Goal: Use online tool/utility: Utilize a website feature to perform a specific function

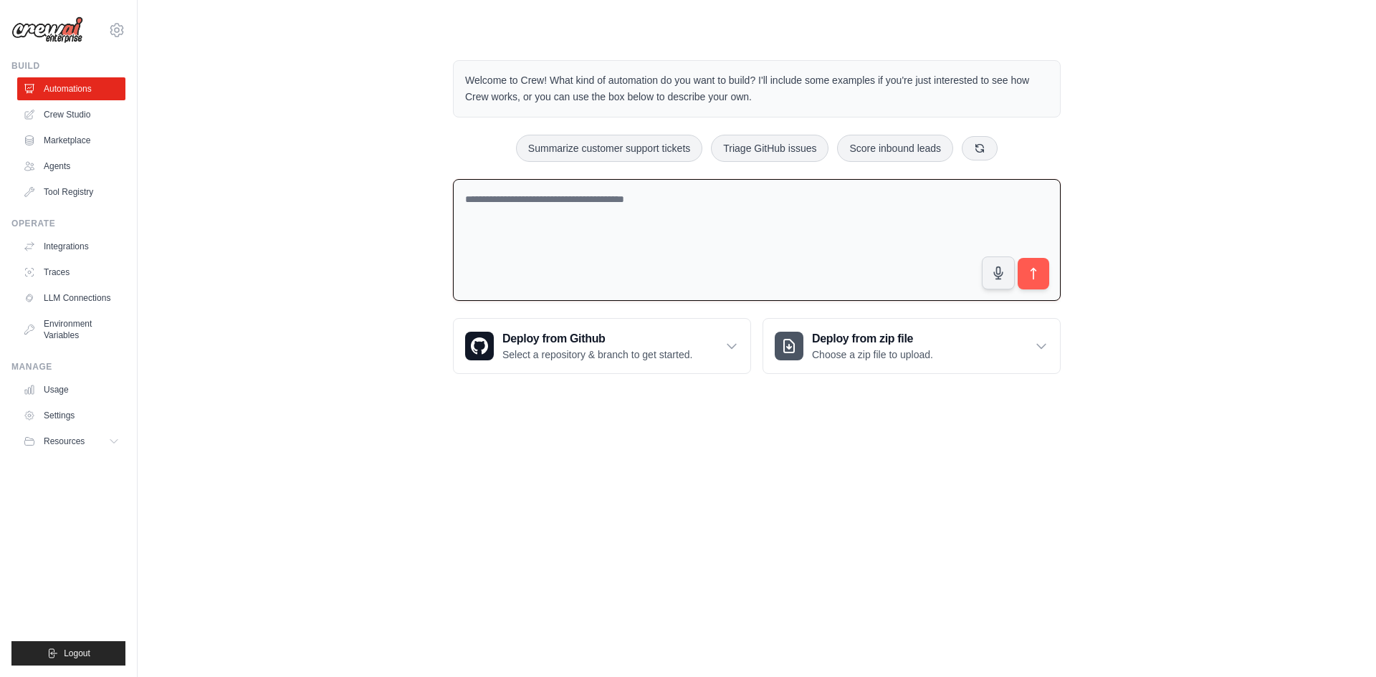
click at [563, 225] on textarea at bounding box center [757, 240] width 608 height 123
click at [656, 204] on textarea "**********" at bounding box center [757, 240] width 608 height 123
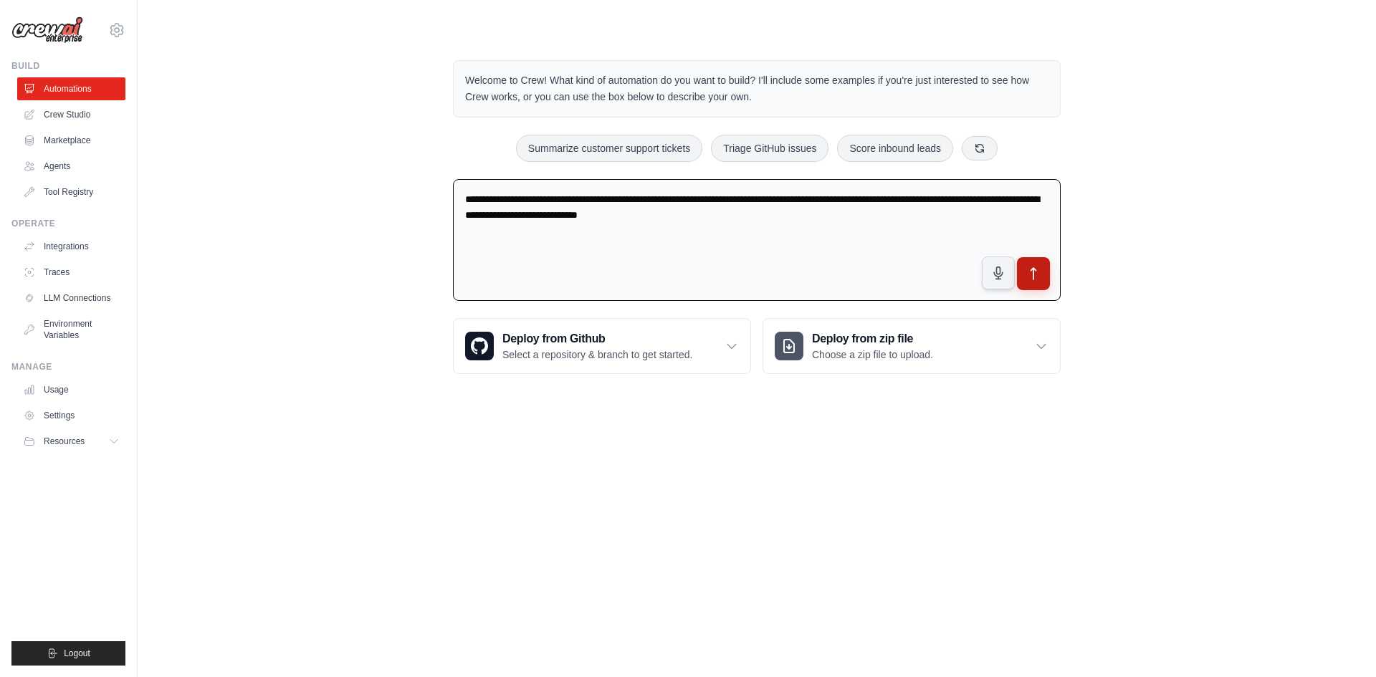
type textarea "**********"
click at [1035, 275] on icon "submit" at bounding box center [1033, 274] width 15 height 15
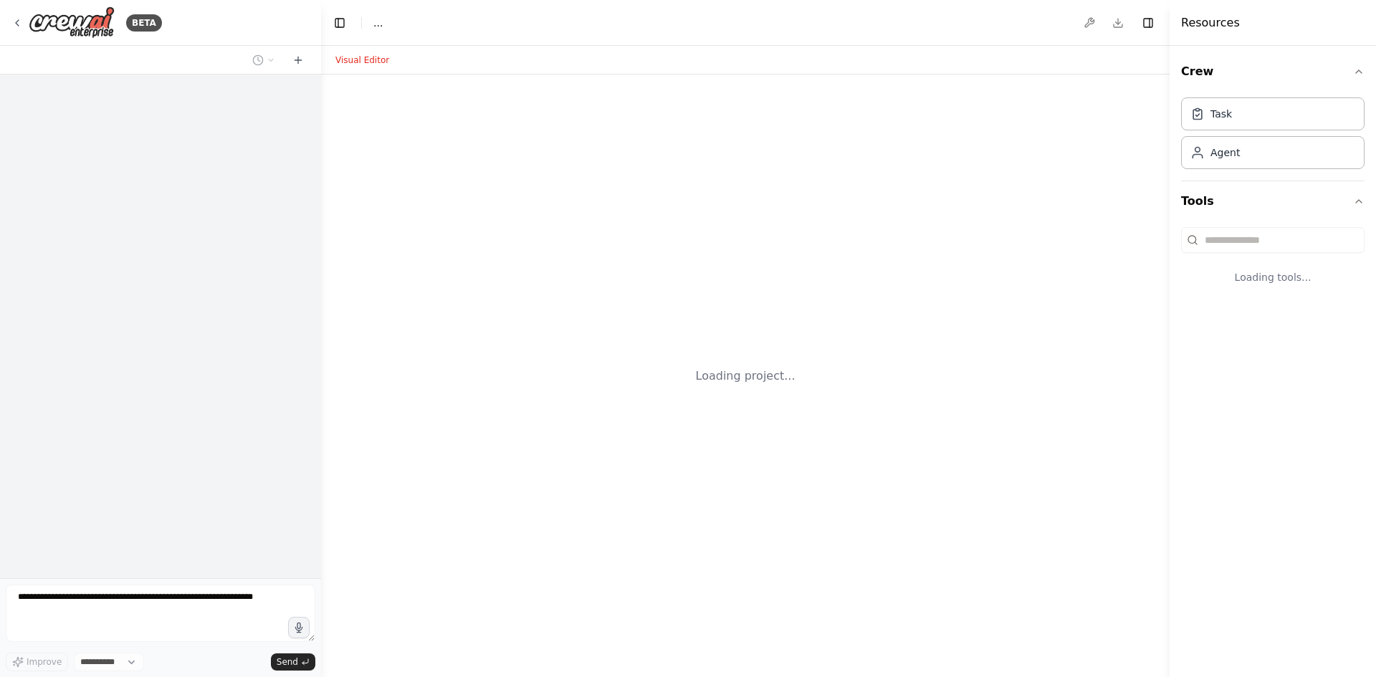
select select "****"
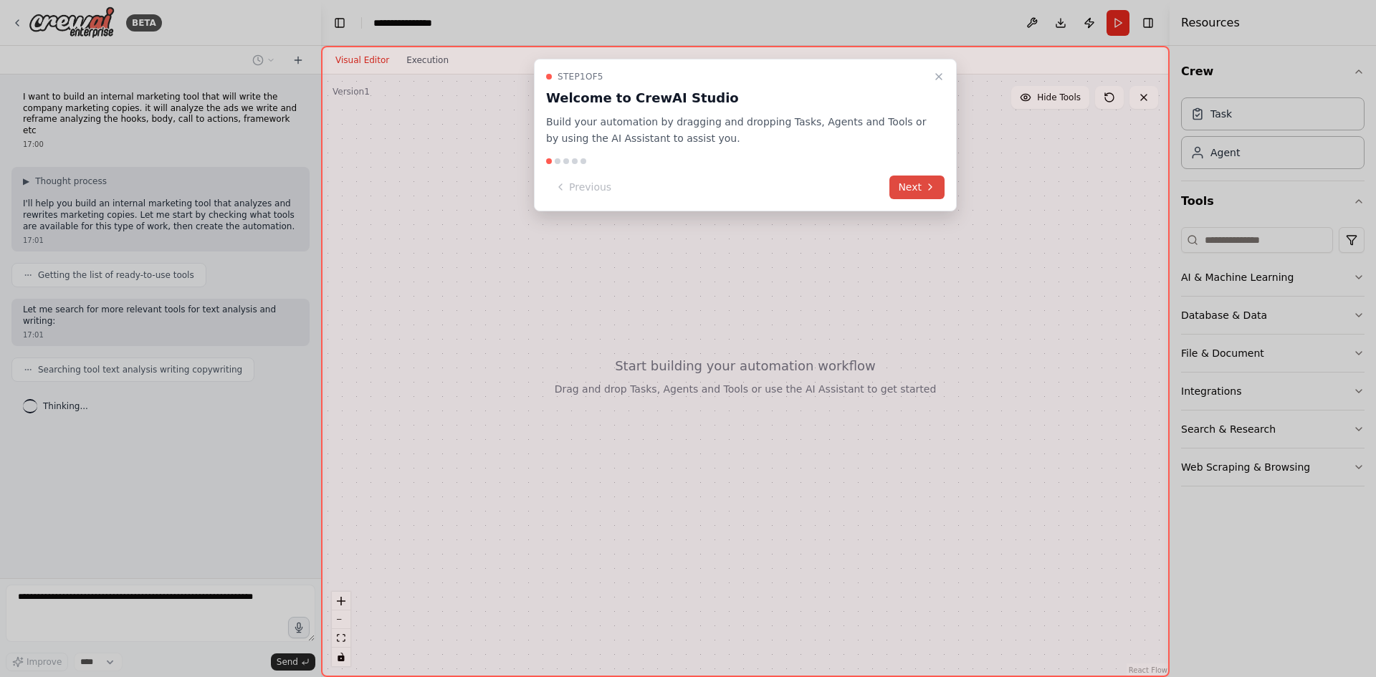
click at [908, 182] on button "Next" at bounding box center [916, 188] width 55 height 24
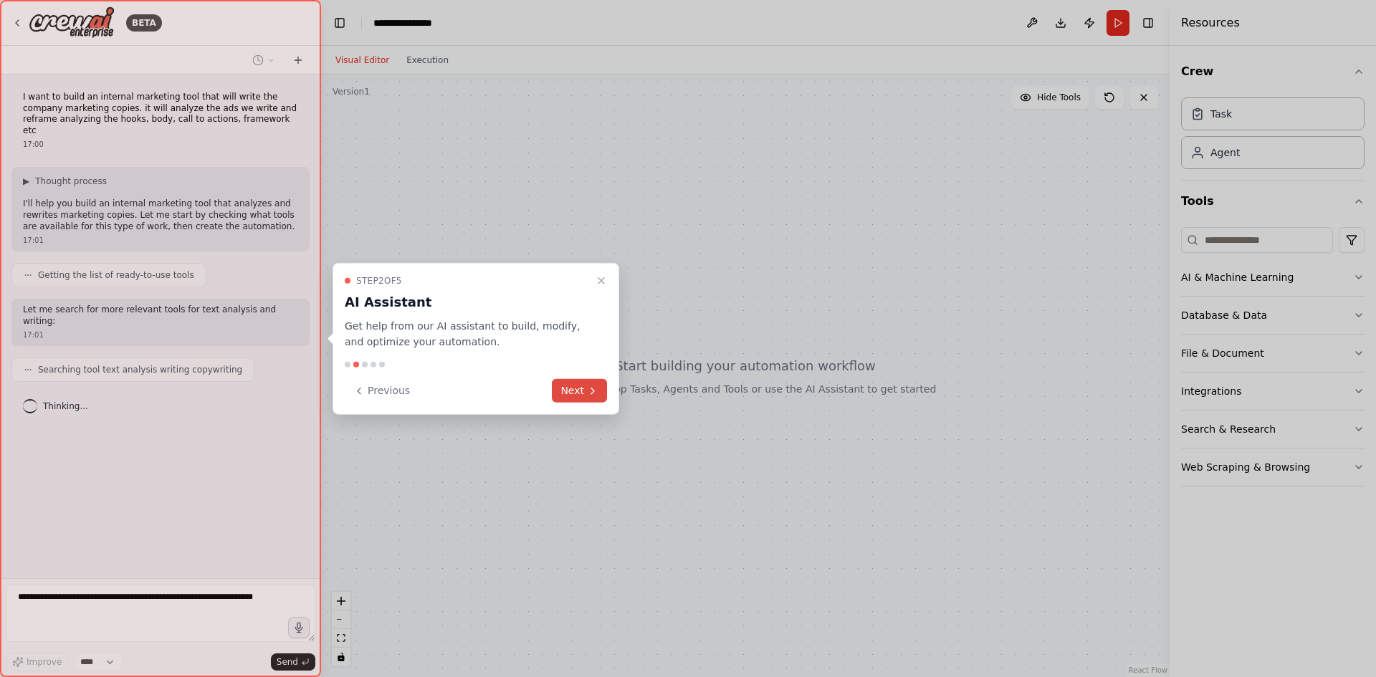
click at [573, 394] on button "Next" at bounding box center [579, 391] width 55 height 24
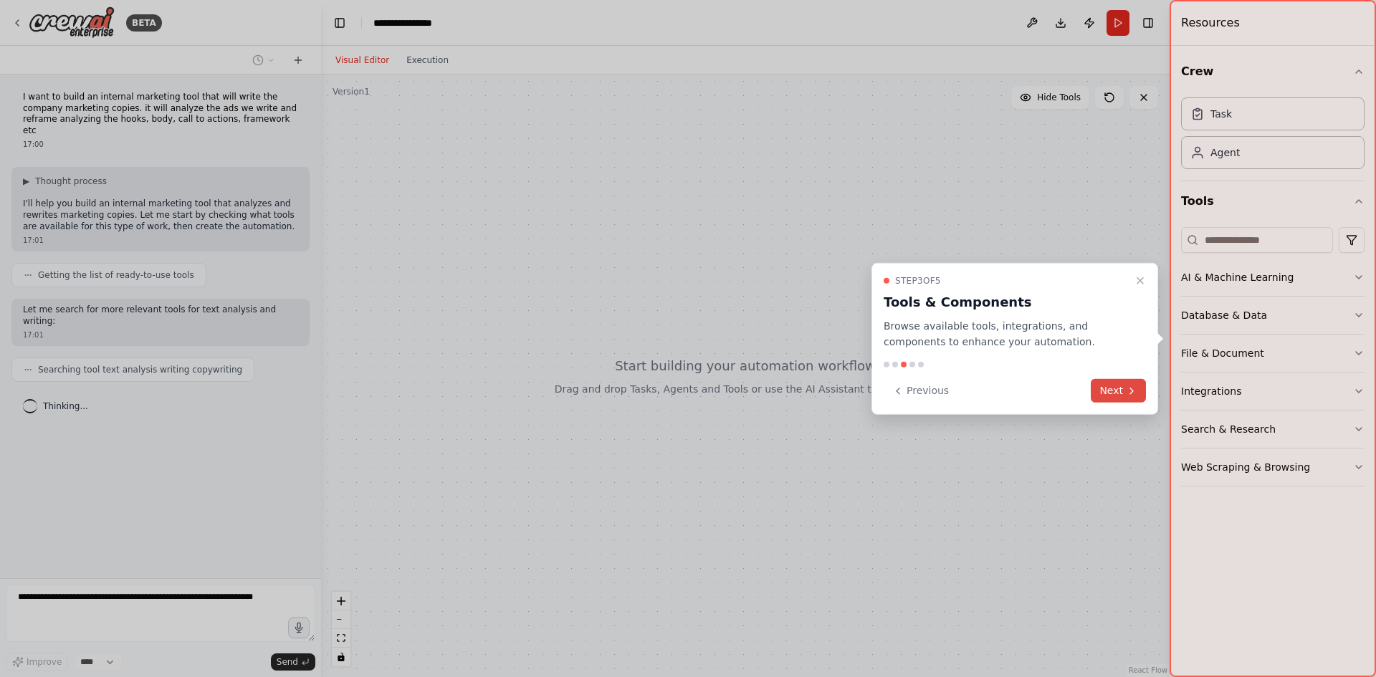
click at [1123, 385] on button "Next" at bounding box center [1118, 391] width 55 height 24
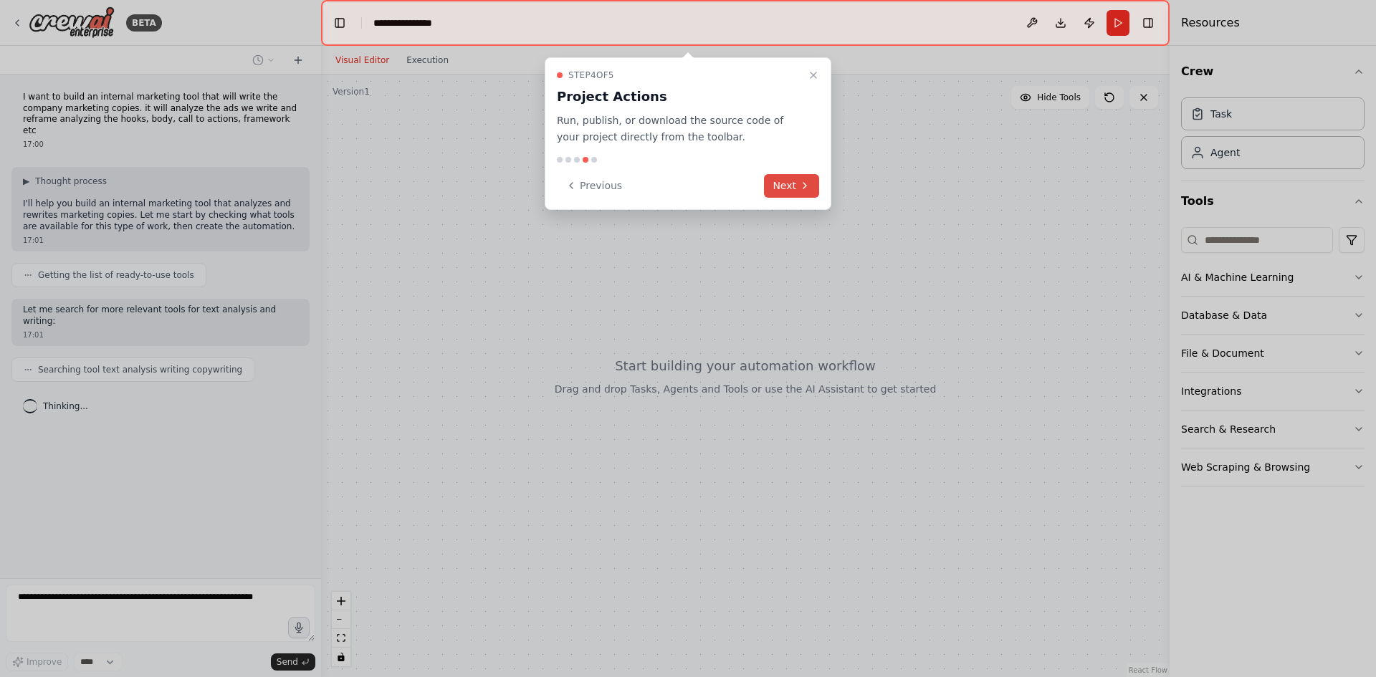
click at [785, 180] on button "Next" at bounding box center [791, 186] width 55 height 24
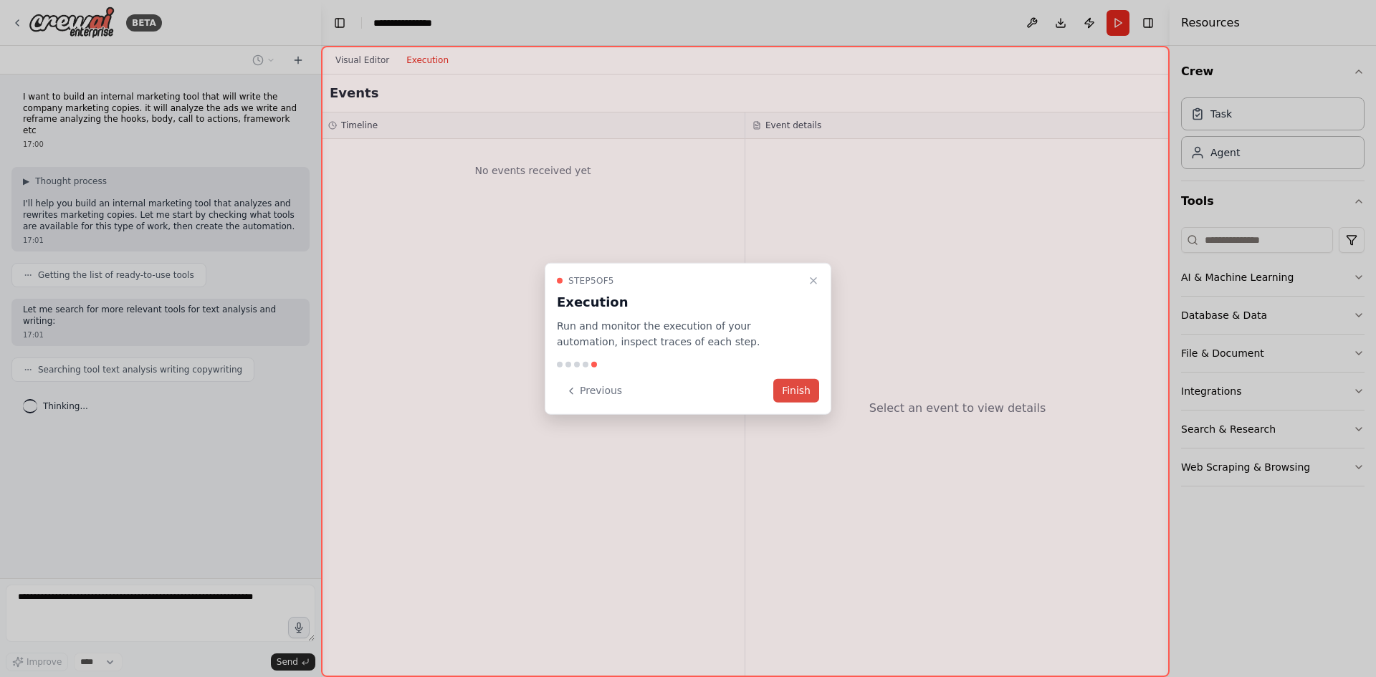
click at [795, 395] on button "Finish" at bounding box center [796, 391] width 46 height 24
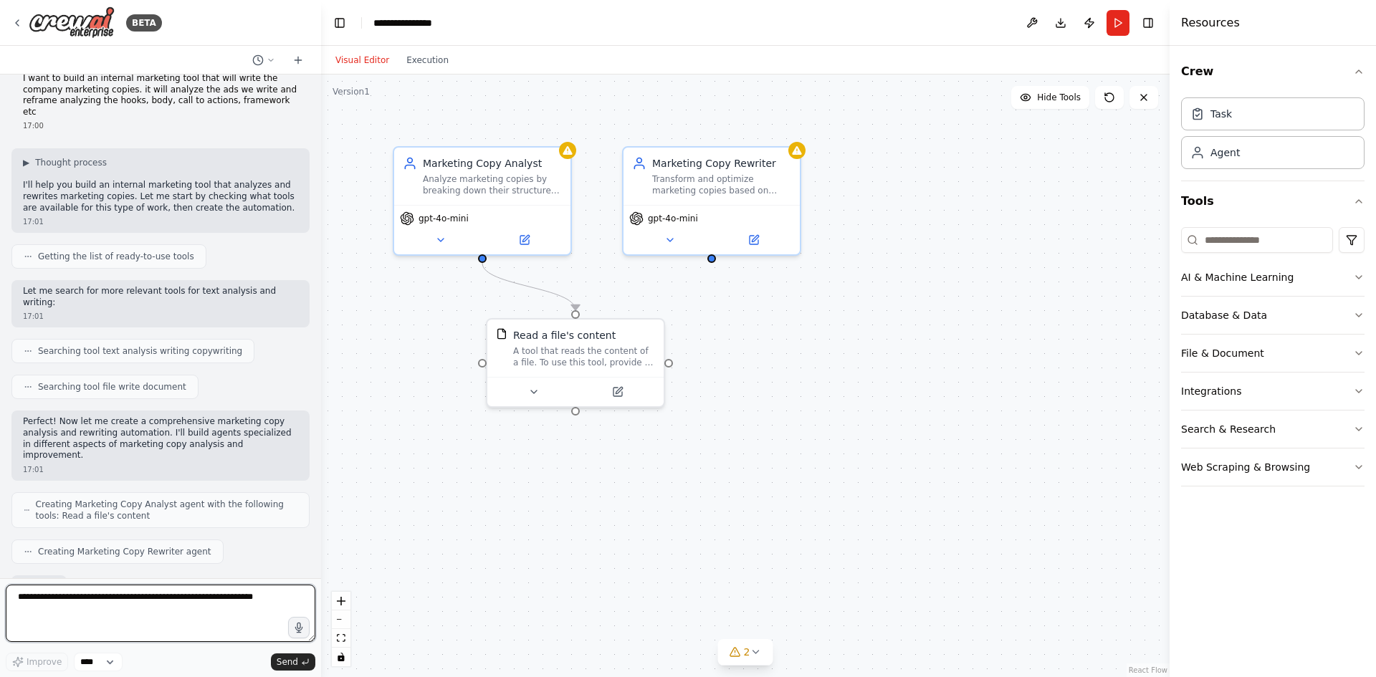
scroll to position [102, 0]
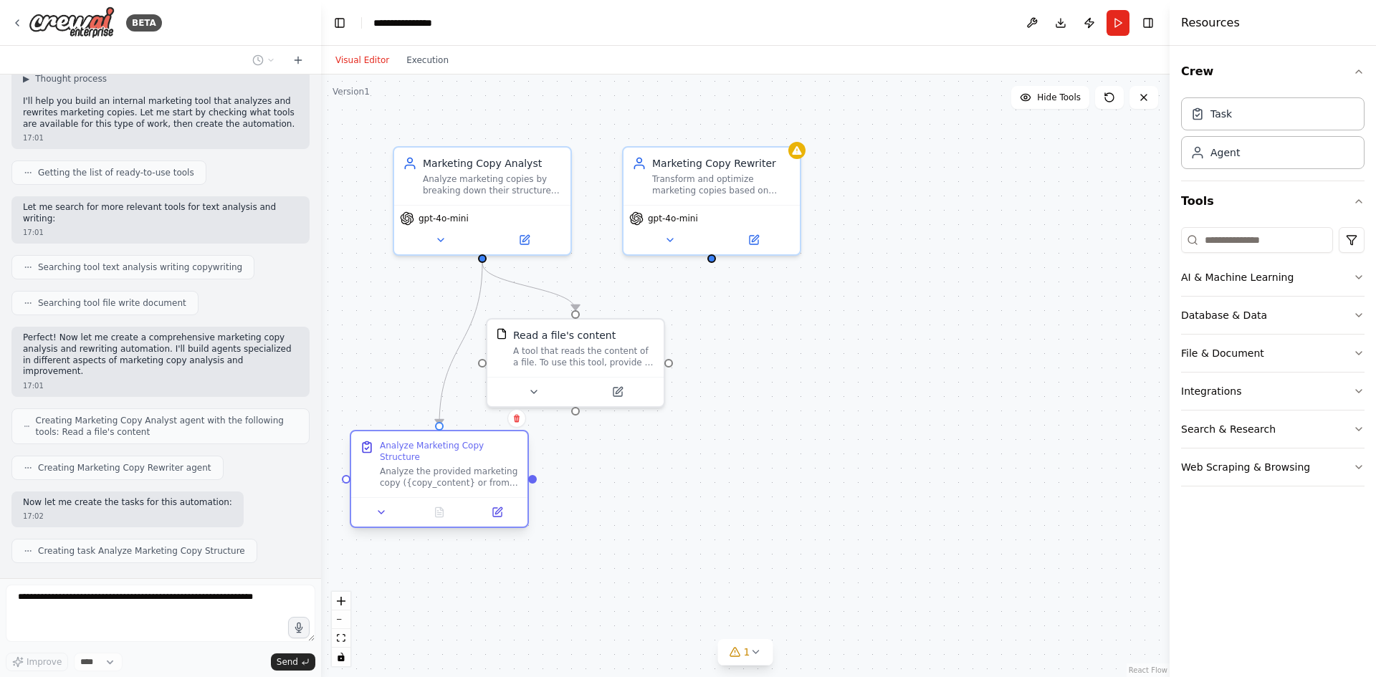
drag, startPoint x: 446, startPoint y: 454, endPoint x: 398, endPoint y: 456, distance: 48.1
click at [398, 456] on div "Analyze Marketing Copy Structure Analyze the provided marketing copy ({copy_con…" at bounding box center [449, 464] width 139 height 49
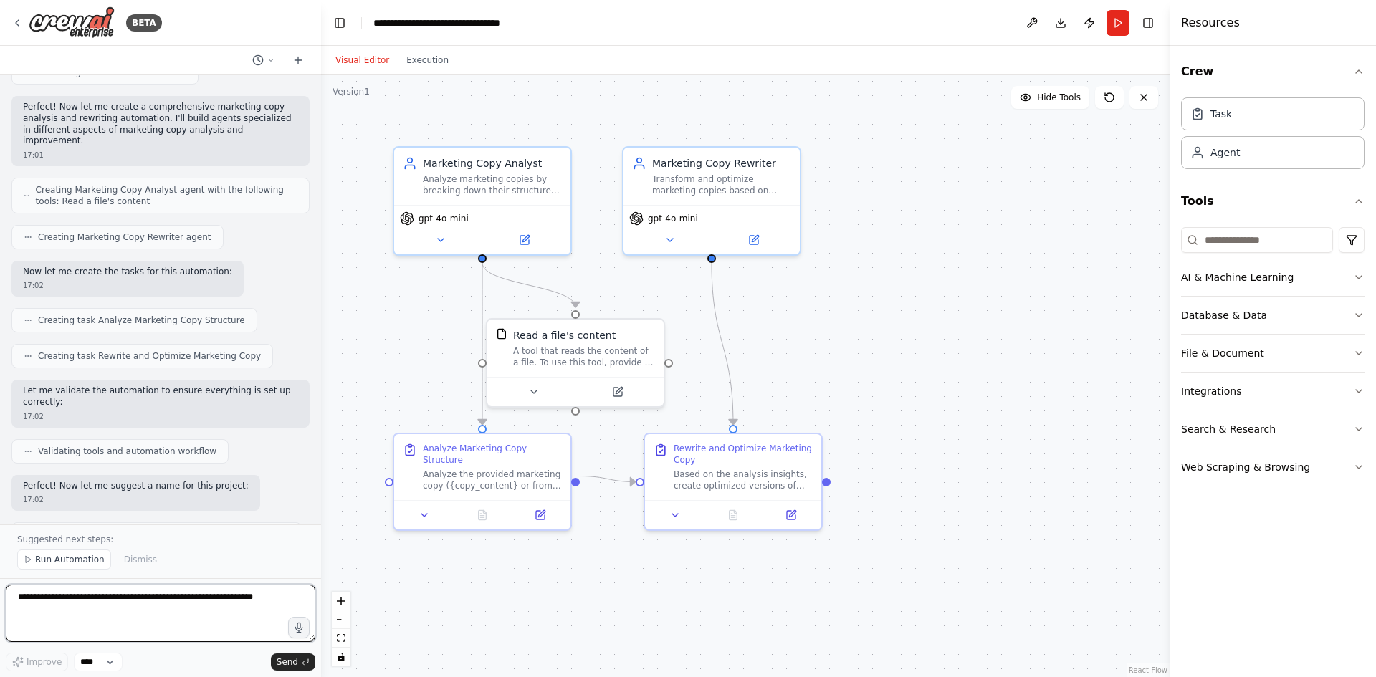
scroll to position [334, 0]
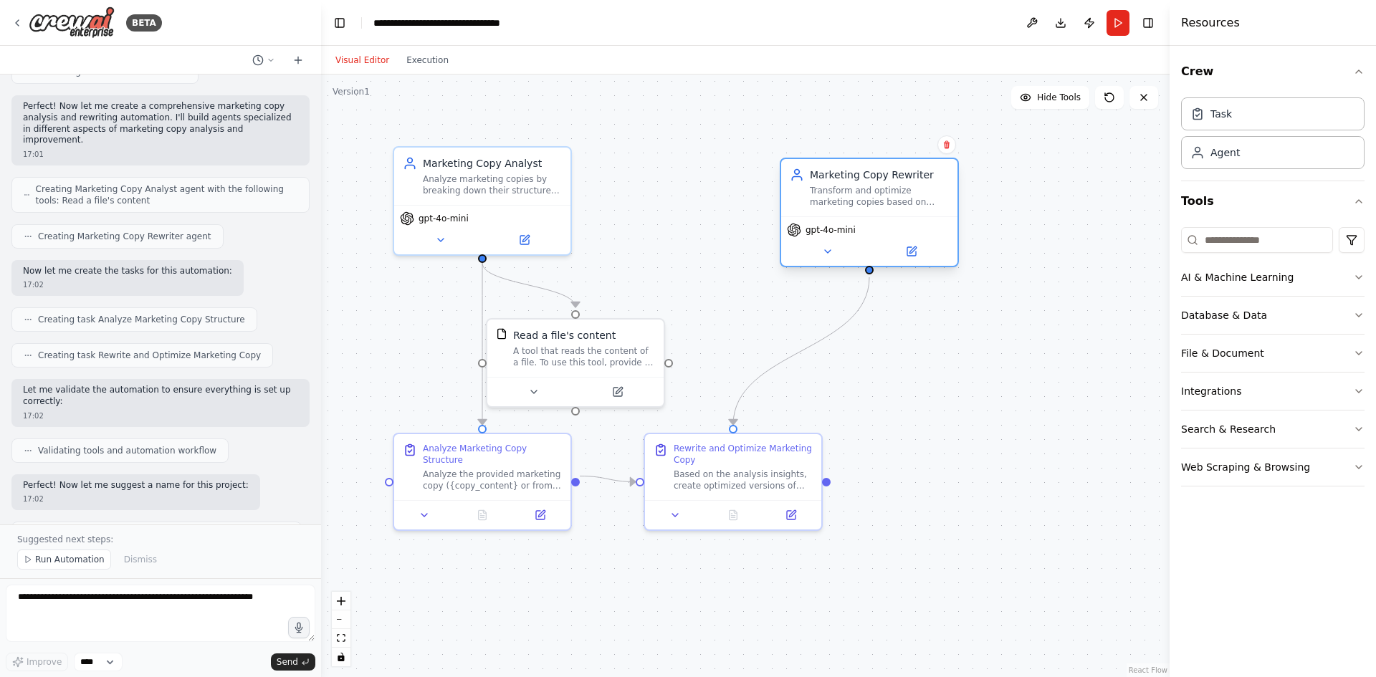
drag, startPoint x: 650, startPoint y: 159, endPoint x: 818, endPoint y: 173, distance: 168.2
click at [818, 173] on div "Marketing Copy Rewriter Transform and optimize marketing copies based on analys…" at bounding box center [869, 188] width 159 height 40
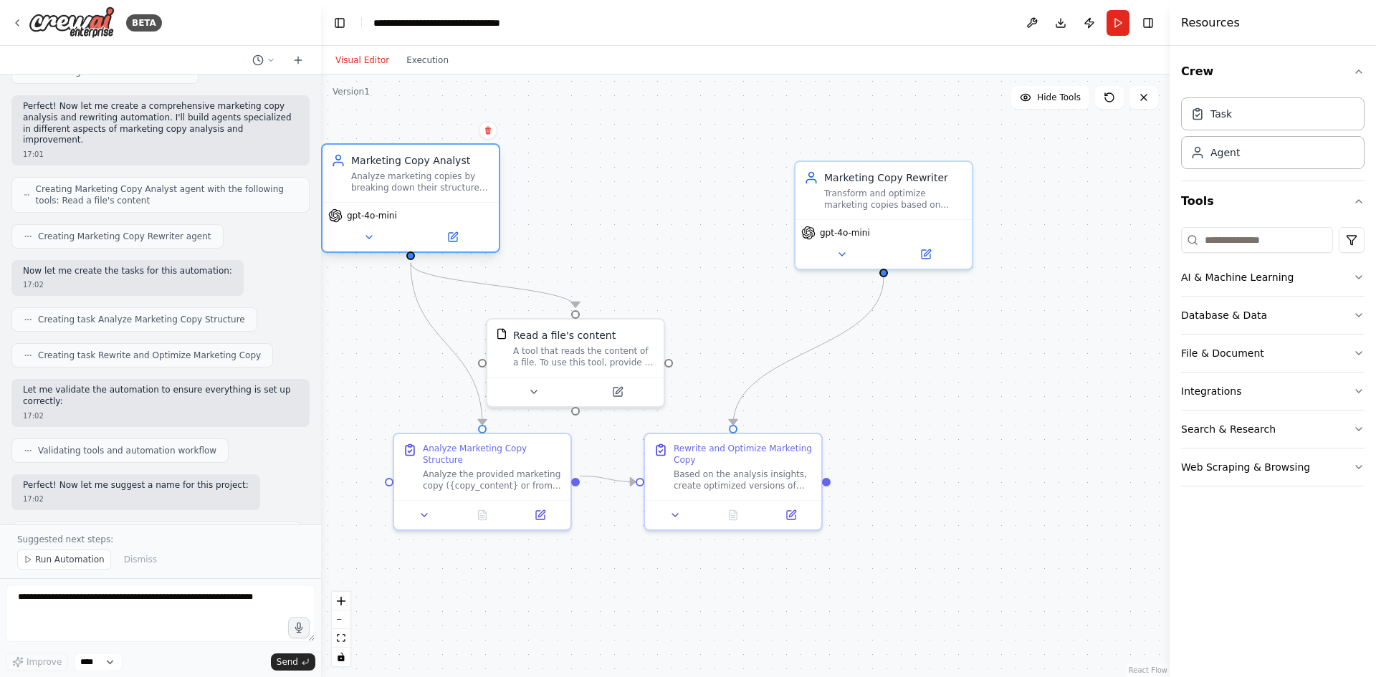
drag, startPoint x: 475, startPoint y: 178, endPoint x: 400, endPoint y: 178, distance: 75.2
click at [400, 178] on div "Analyze marketing copies by breaking down their structure into hooks, body cont…" at bounding box center [420, 182] width 139 height 23
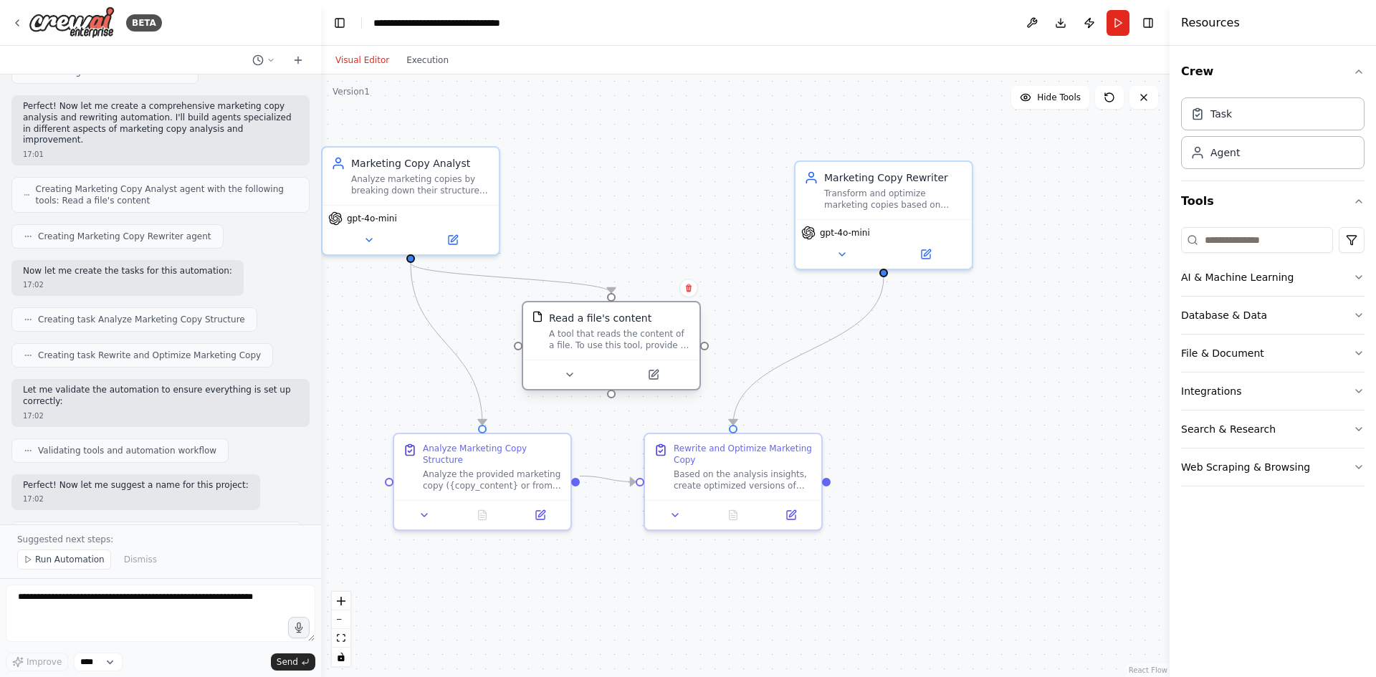
drag, startPoint x: 580, startPoint y: 343, endPoint x: 621, endPoint y: 326, distance: 44.7
click at [621, 326] on div "Read a file's content A tool that reads the content of a file. To use this tool…" at bounding box center [620, 331] width 142 height 40
click at [911, 198] on div "Transform and optimize marketing copies based on analysis insights, creating mu…" at bounding box center [893, 196] width 139 height 23
click at [841, 252] on icon at bounding box center [842, 251] width 6 height 3
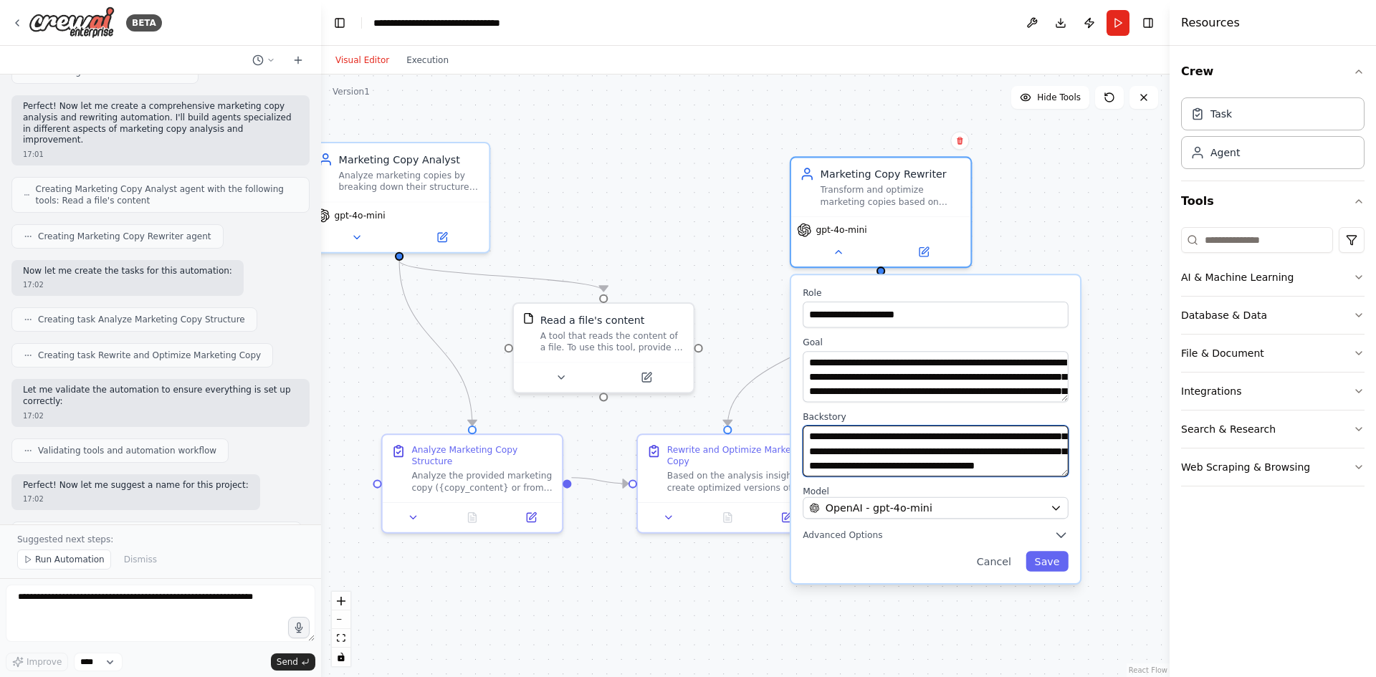
scroll to position [100, 0]
click at [1053, 557] on button "Save" at bounding box center [1046, 561] width 42 height 21
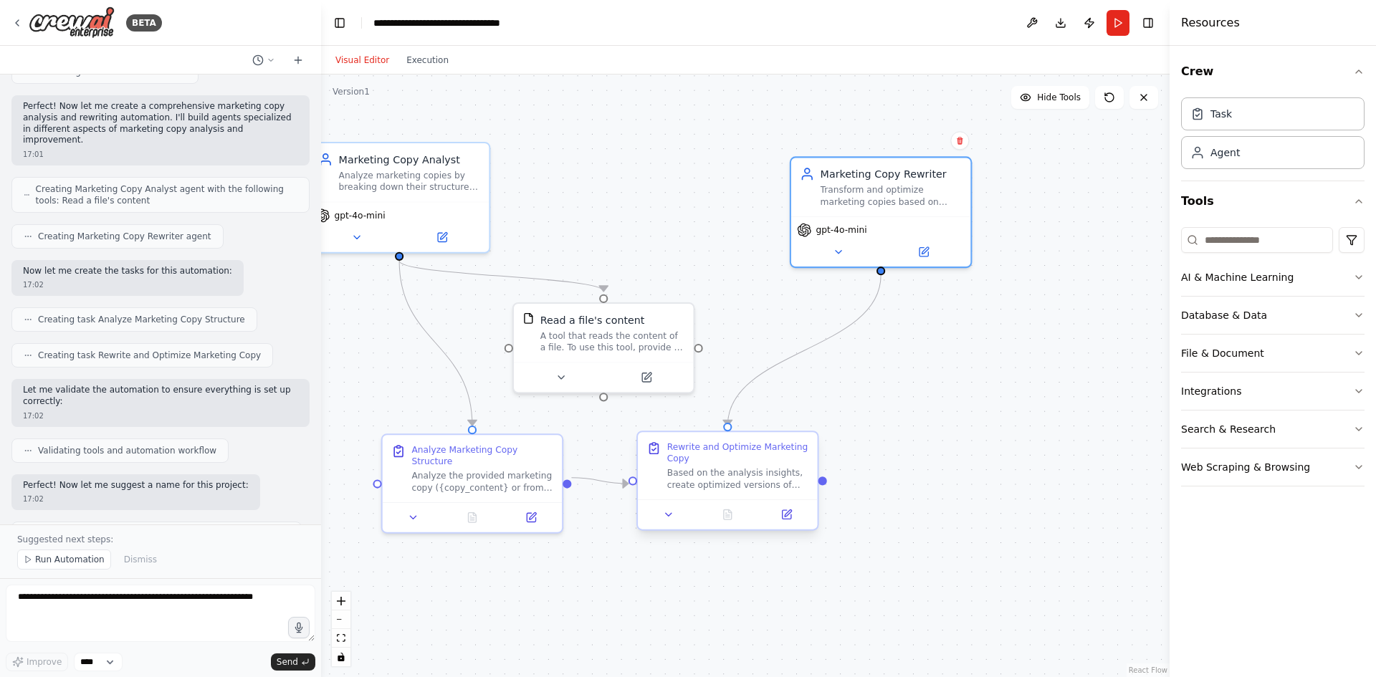
click at [727, 481] on div "Based on the analysis insights, create optimized versions of the marketing copy…" at bounding box center [738, 479] width 142 height 24
click at [745, 481] on div "Based on the analysis insights, create optimized versions of the marketing copy…" at bounding box center [738, 479] width 142 height 24
click at [666, 515] on icon at bounding box center [668, 514] width 11 height 11
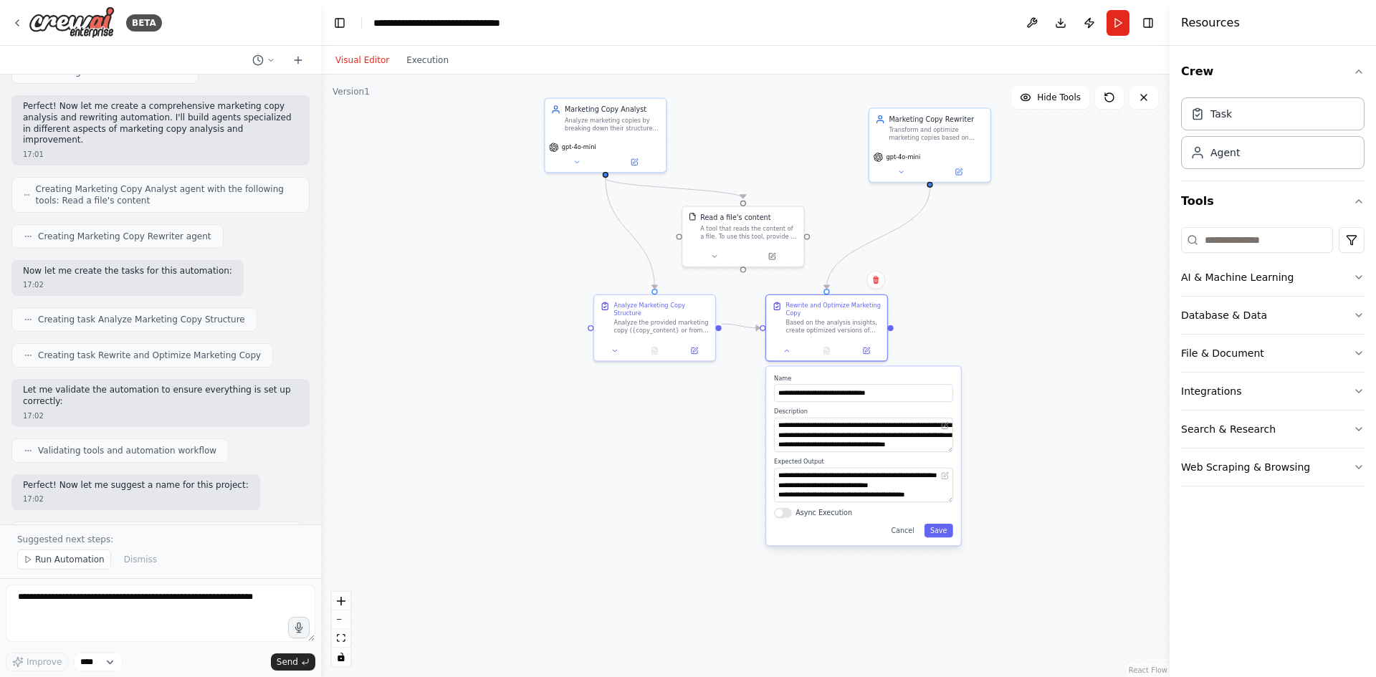
drag, startPoint x: 1076, startPoint y: 423, endPoint x: 1068, endPoint y: 293, distance: 130.7
click at [1068, 292] on div ".deletable-edge-delete-btn { width: 20px; height: 20px; border: 0px solid #ffff…" at bounding box center [745, 376] width 848 height 603
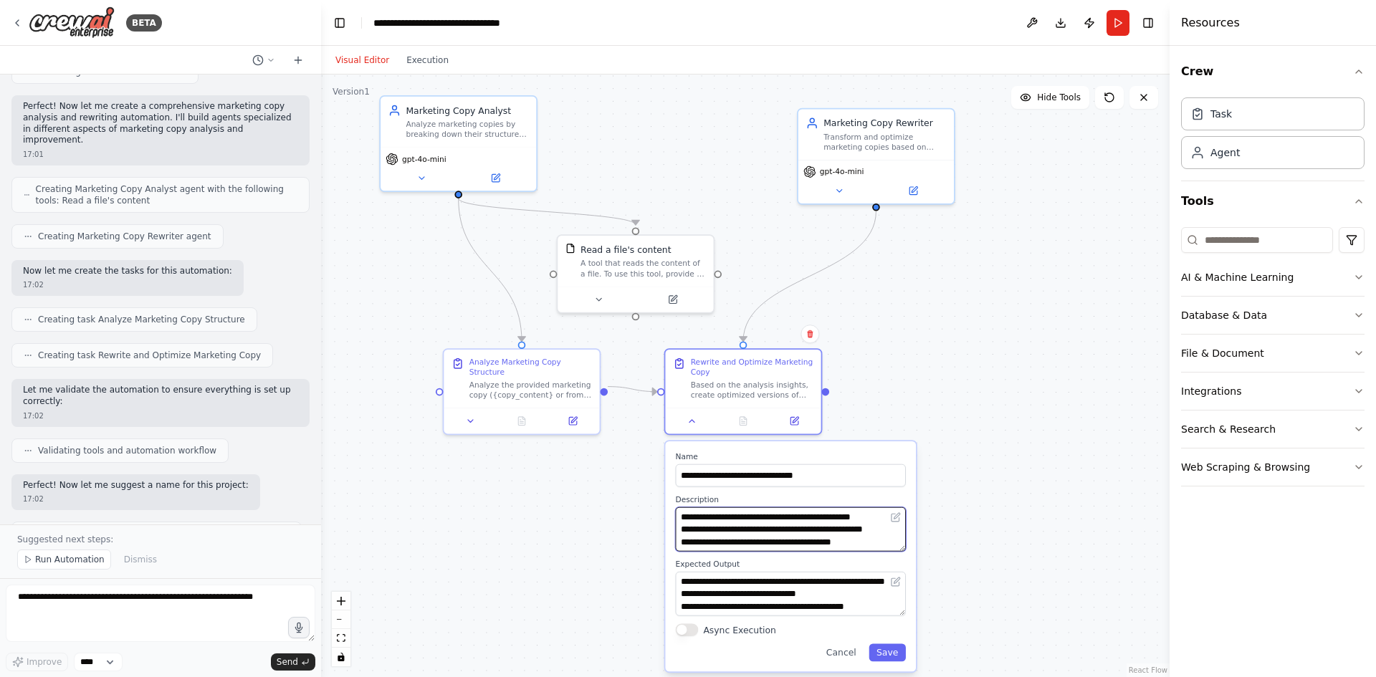
scroll to position [143, 0]
click at [1354, 273] on icon "button" at bounding box center [1358, 277] width 11 height 11
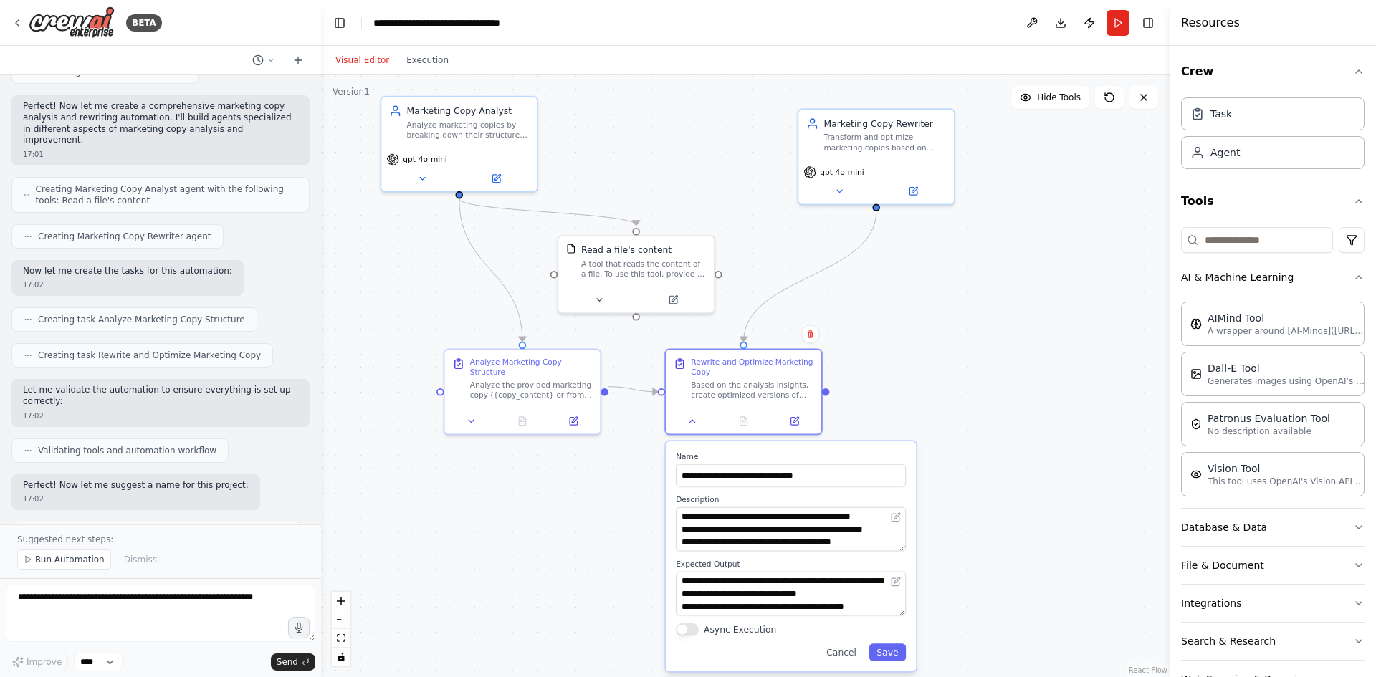
click at [1353, 273] on icon "button" at bounding box center [1358, 277] width 11 height 11
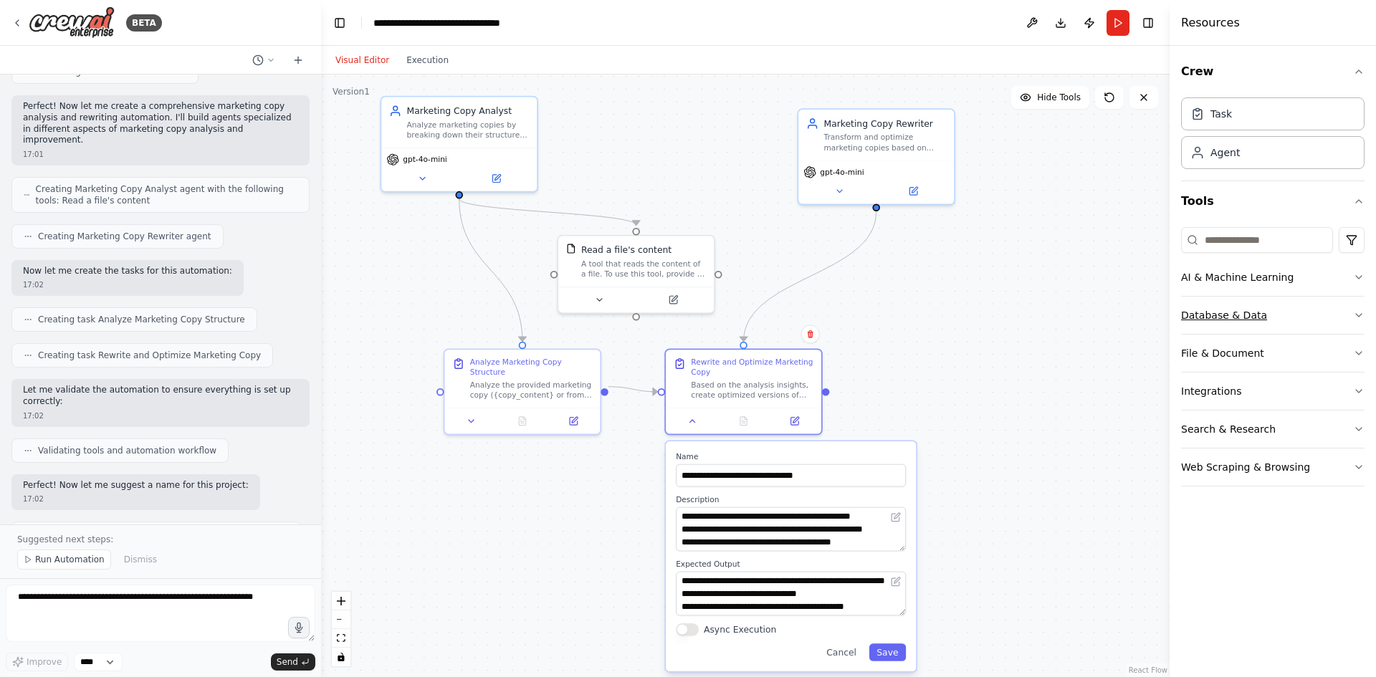
click at [1356, 311] on icon "button" at bounding box center [1358, 315] width 11 height 11
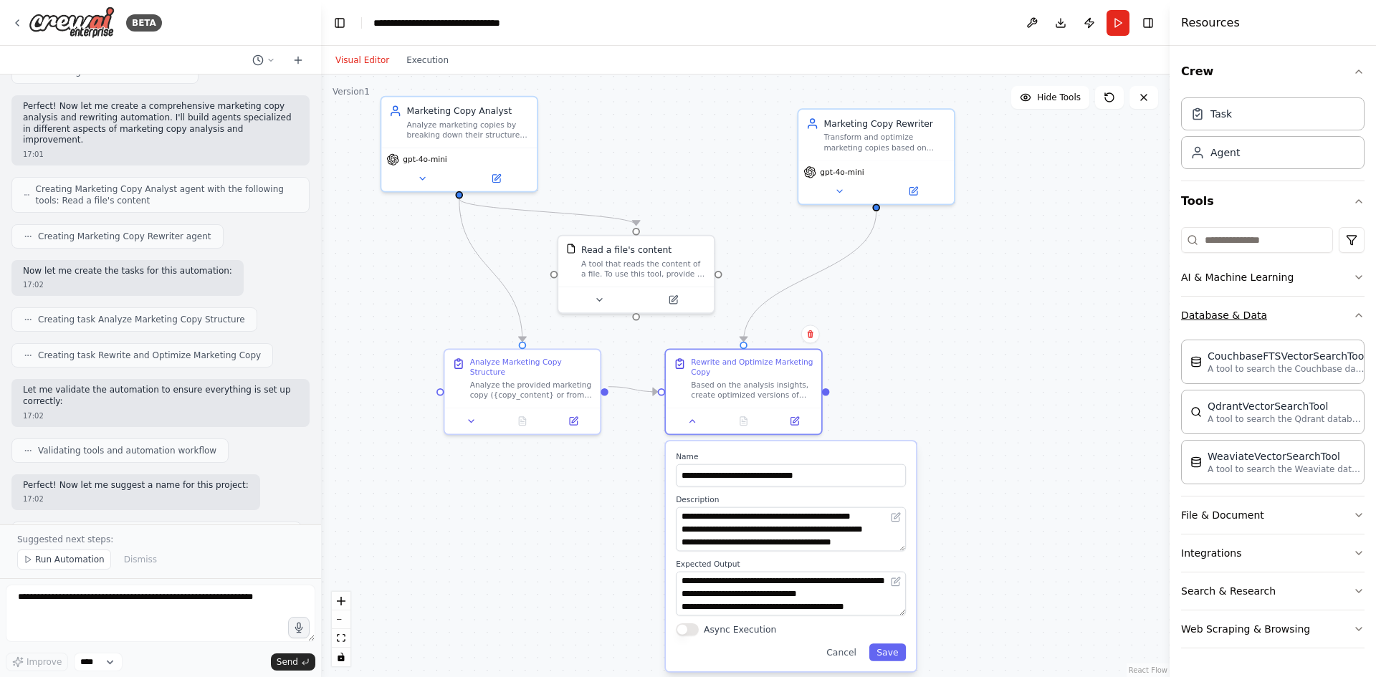
click at [1360, 318] on icon "button" at bounding box center [1358, 315] width 11 height 11
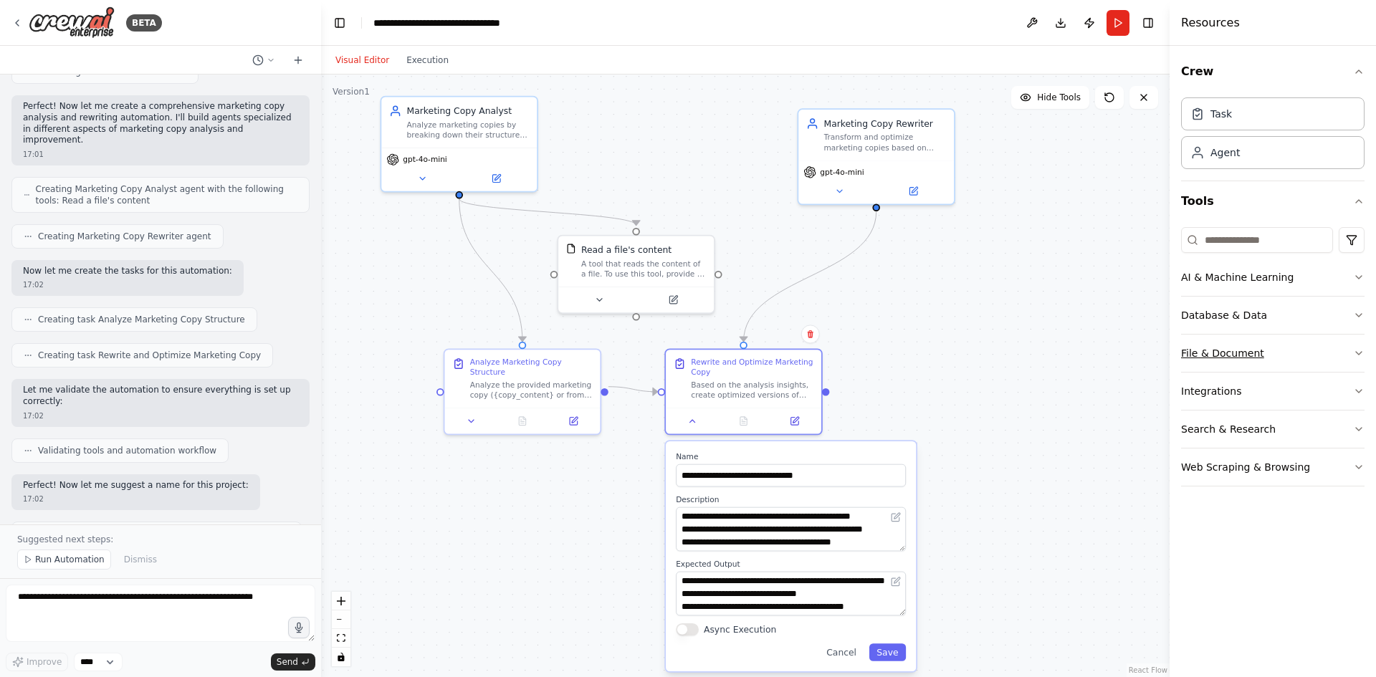
click at [1361, 355] on icon "button" at bounding box center [1358, 353] width 11 height 11
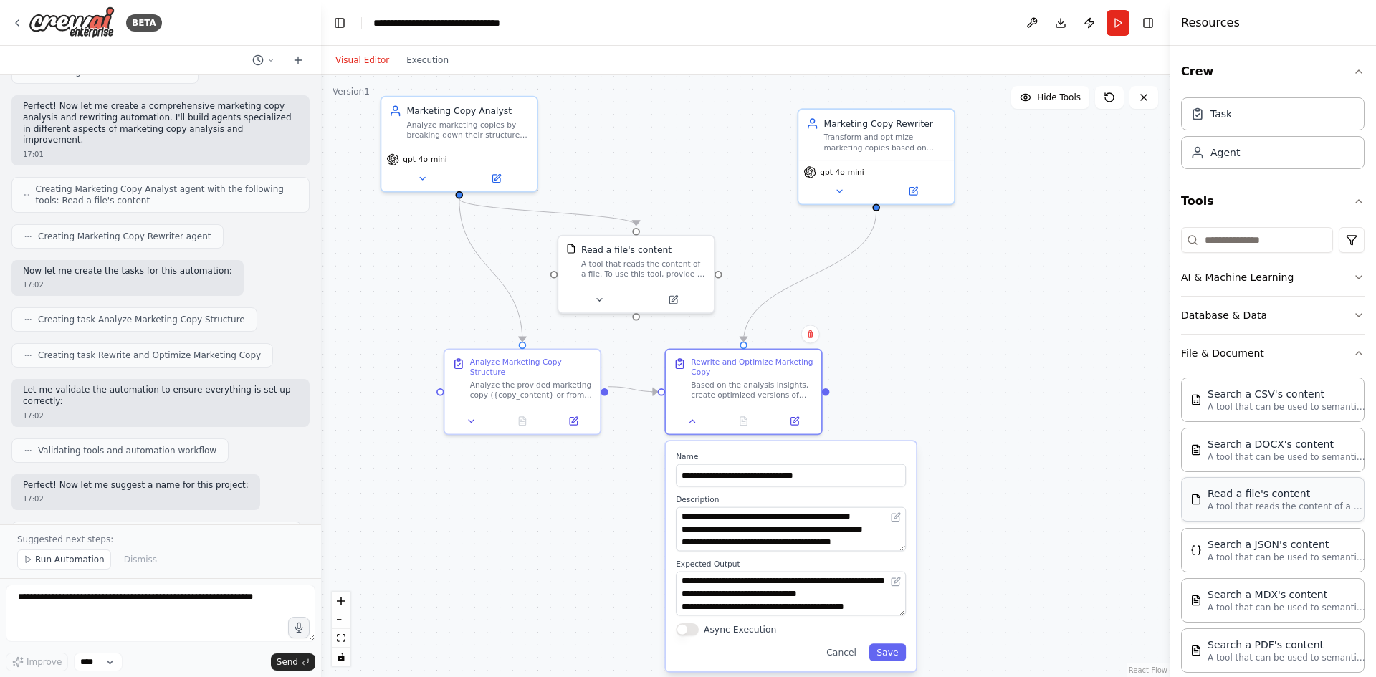
click at [1278, 507] on p "A tool that reads the content of a file. To use this tool, provide a 'file_path…" at bounding box center [1286, 506] width 158 height 11
click at [1283, 509] on p "A tool that reads the content of a file. To use this tool, provide a 'file_path…" at bounding box center [1286, 506] width 158 height 11
click at [1353, 352] on icon "button" at bounding box center [1358, 353] width 11 height 11
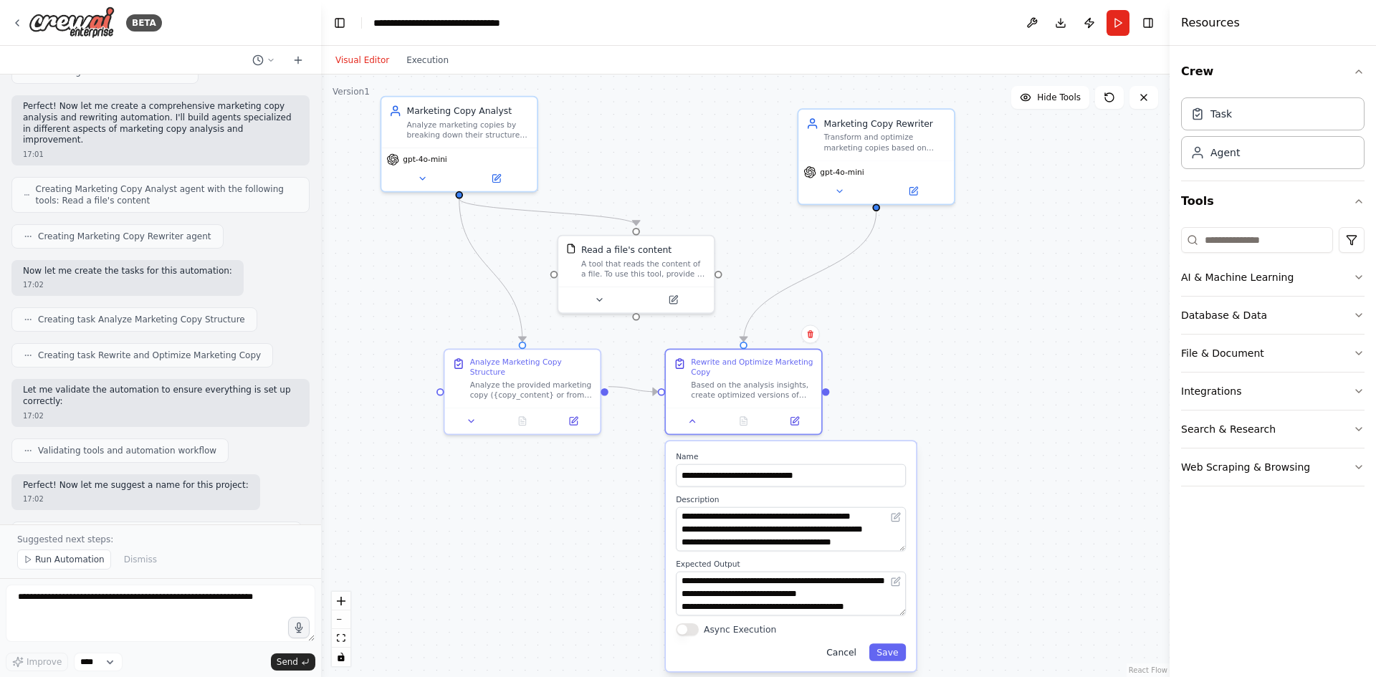
click at [848, 659] on button "Cancel" at bounding box center [841, 652] width 45 height 18
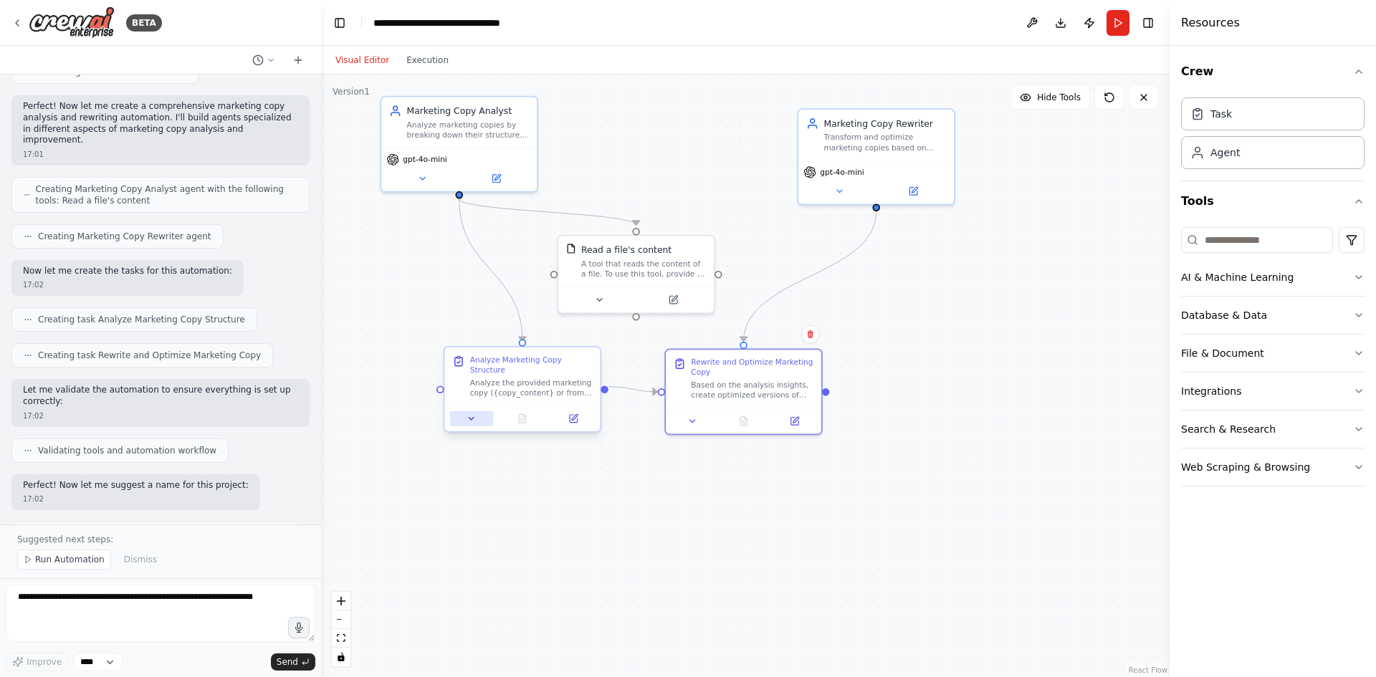
click at [474, 413] on icon at bounding box center [471, 418] width 10 height 10
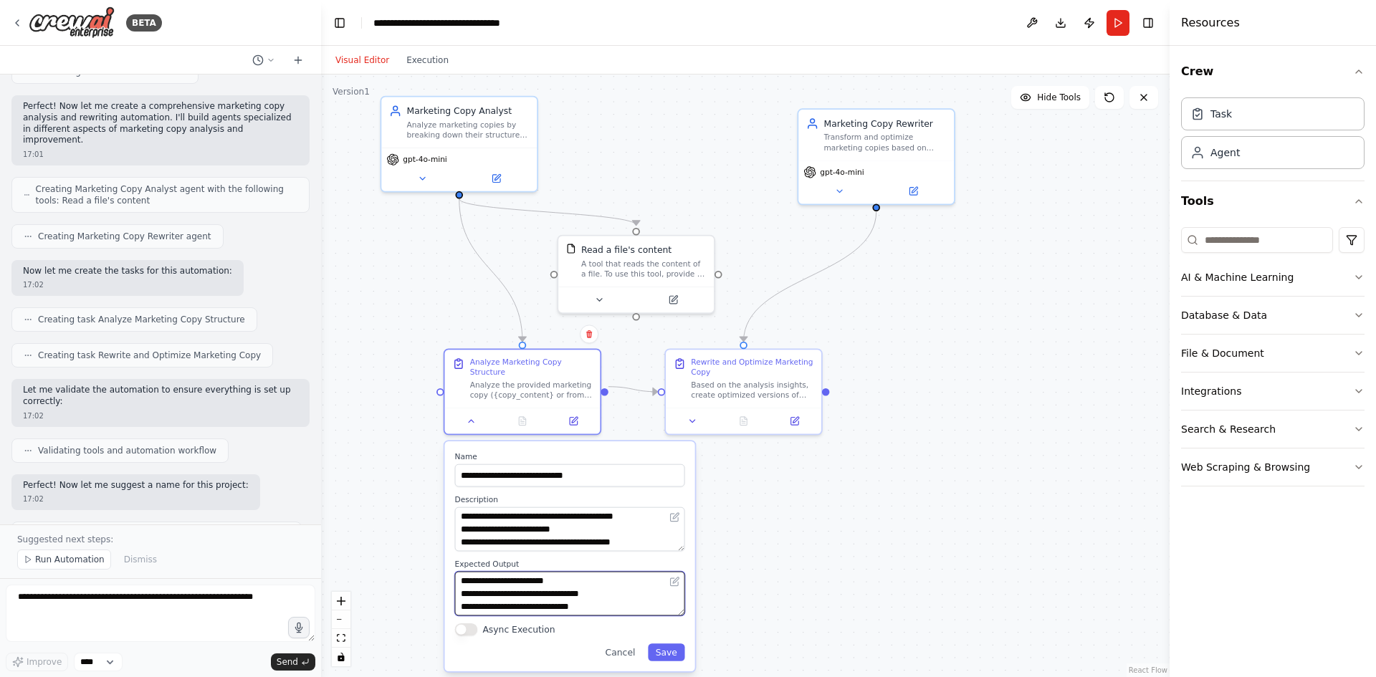
scroll to position [100, 0]
click at [638, 269] on div "A tool that reads the content of a file. To use this tool, provide a 'file_path…" at bounding box center [643, 267] width 125 height 20
click at [603, 292] on icon at bounding box center [599, 297] width 10 height 10
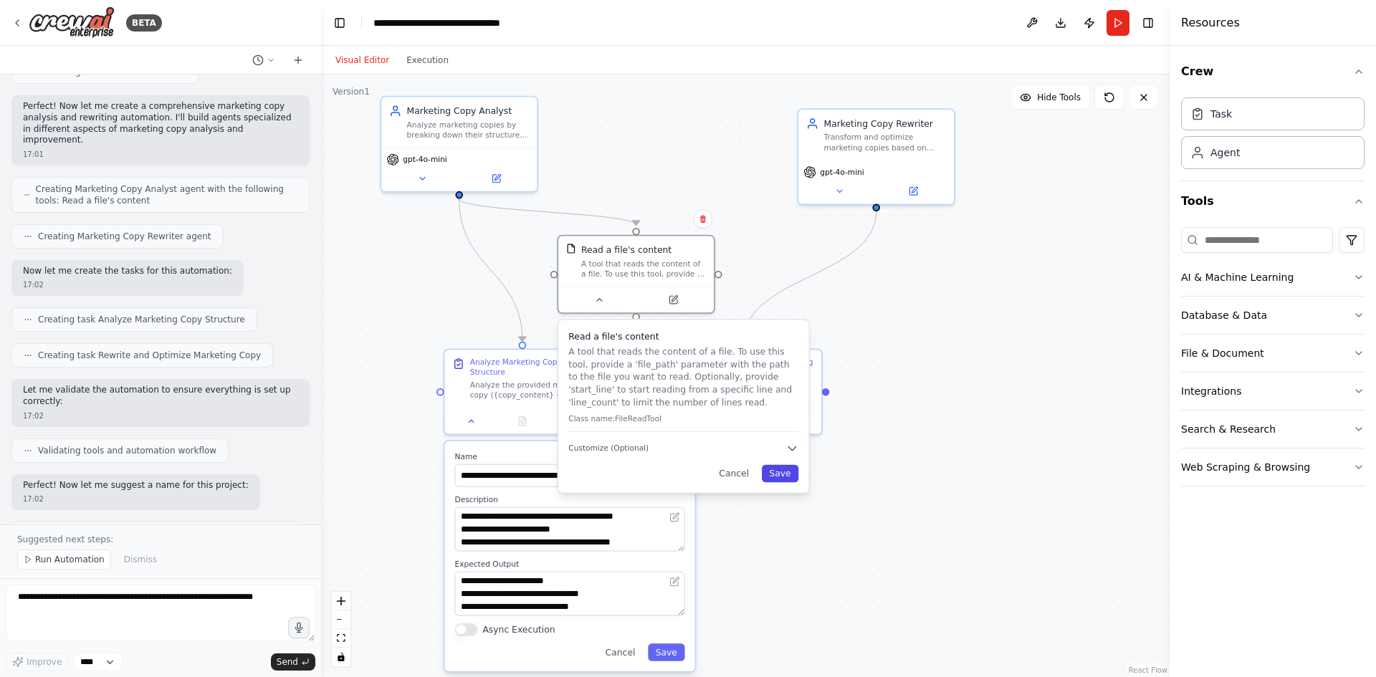
click at [778, 478] on button "Save" at bounding box center [780, 474] width 37 height 18
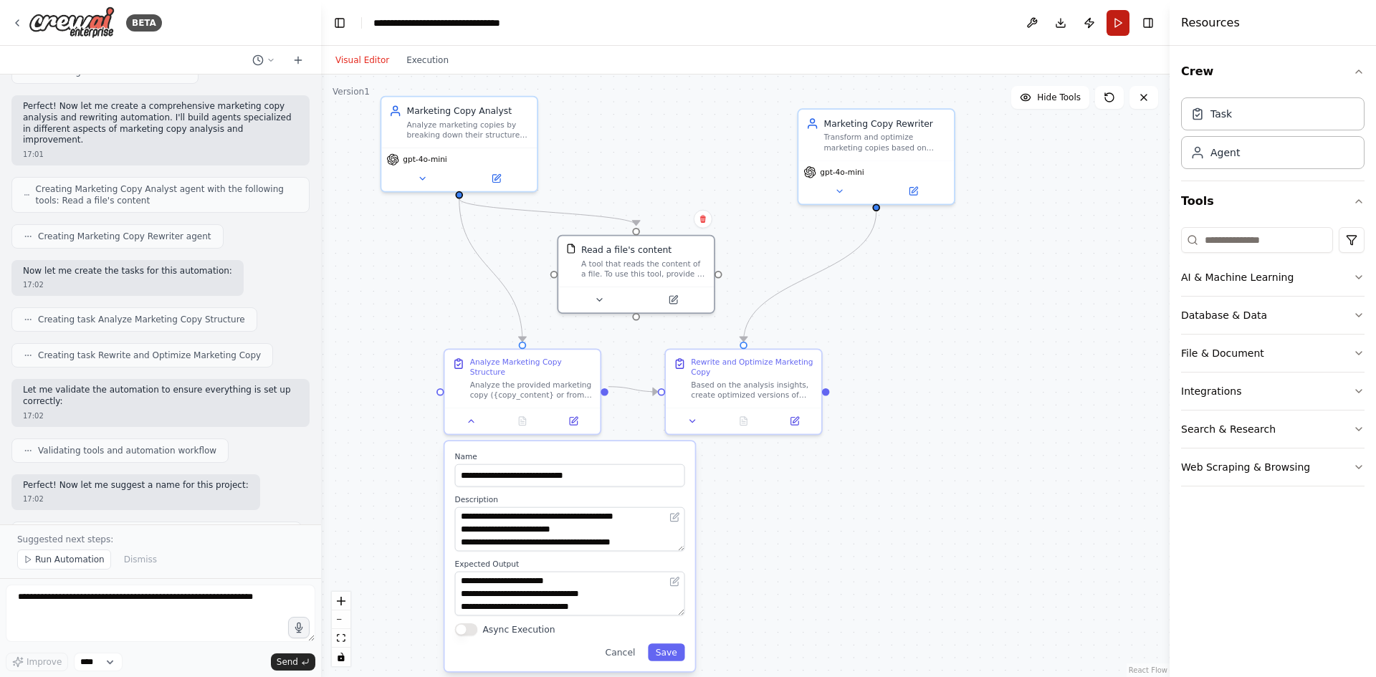
click at [1116, 21] on button "Run" at bounding box center [1117, 23] width 23 height 26
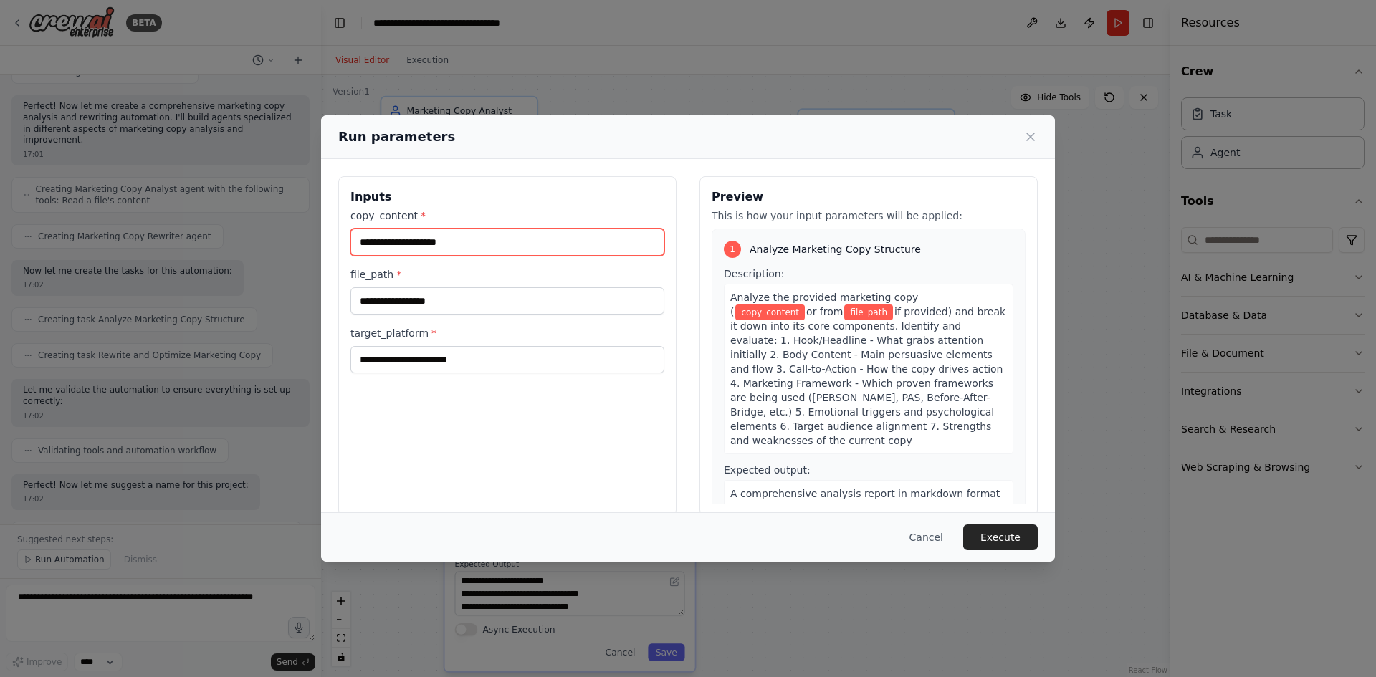
click at [474, 242] on input "copy_content *" at bounding box center [507, 242] width 314 height 27
paste input "**********"
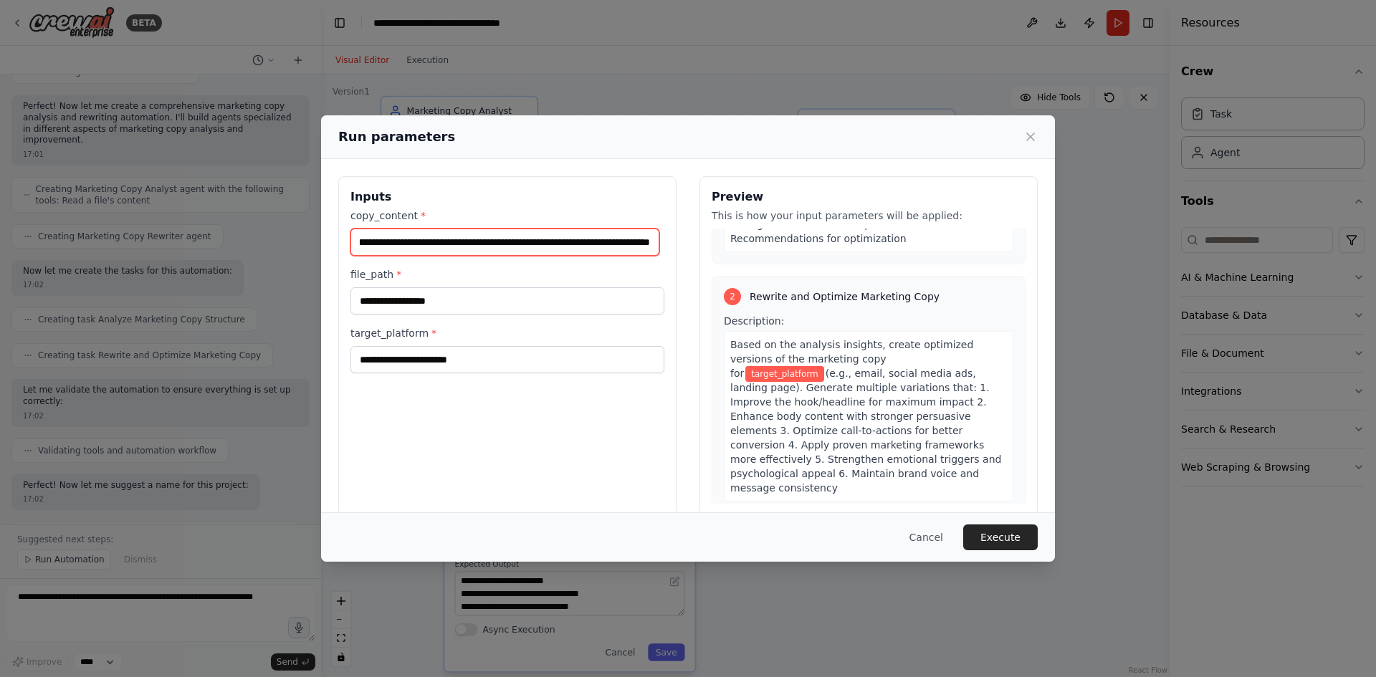
scroll to position [820, 0]
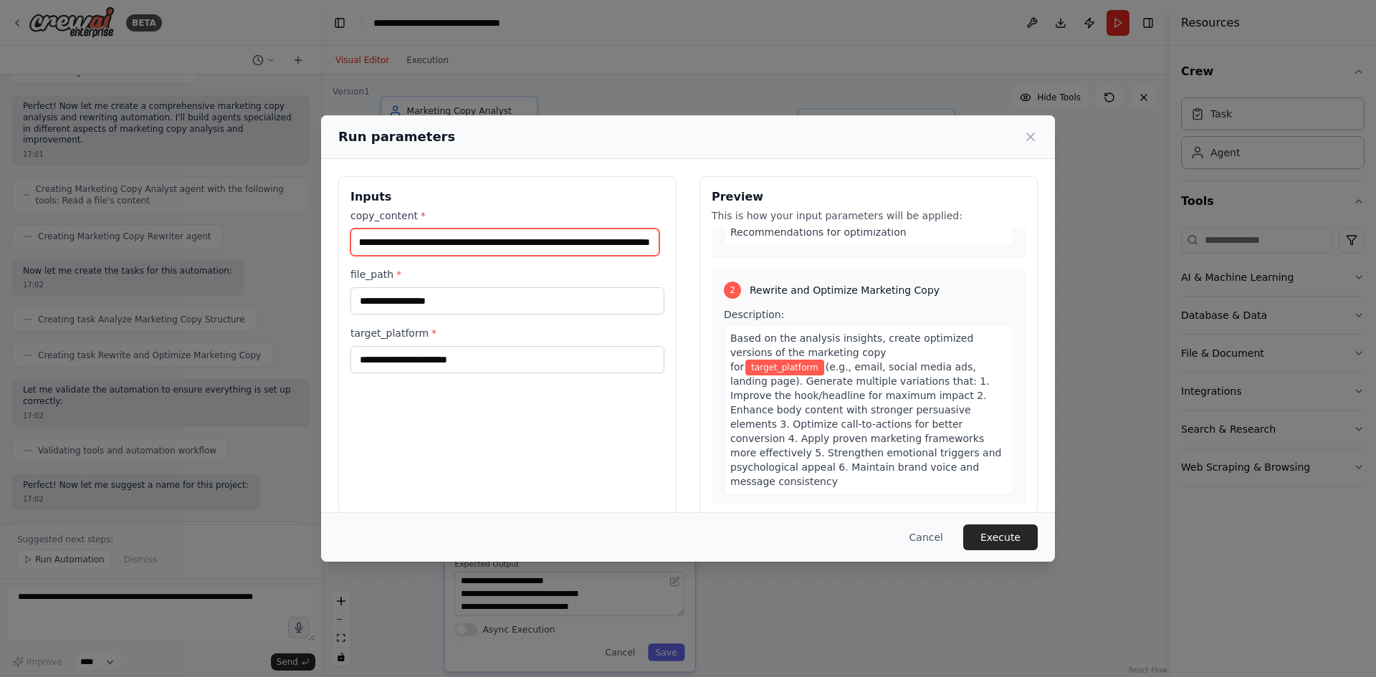
type input "**********"
click at [951, 361] on span "(e.g., email, social media ads, landing page). Generate multiple variations tha…" at bounding box center [865, 424] width 271 height 126
click at [608, 246] on input "copy_content *" at bounding box center [504, 242] width 309 height 27
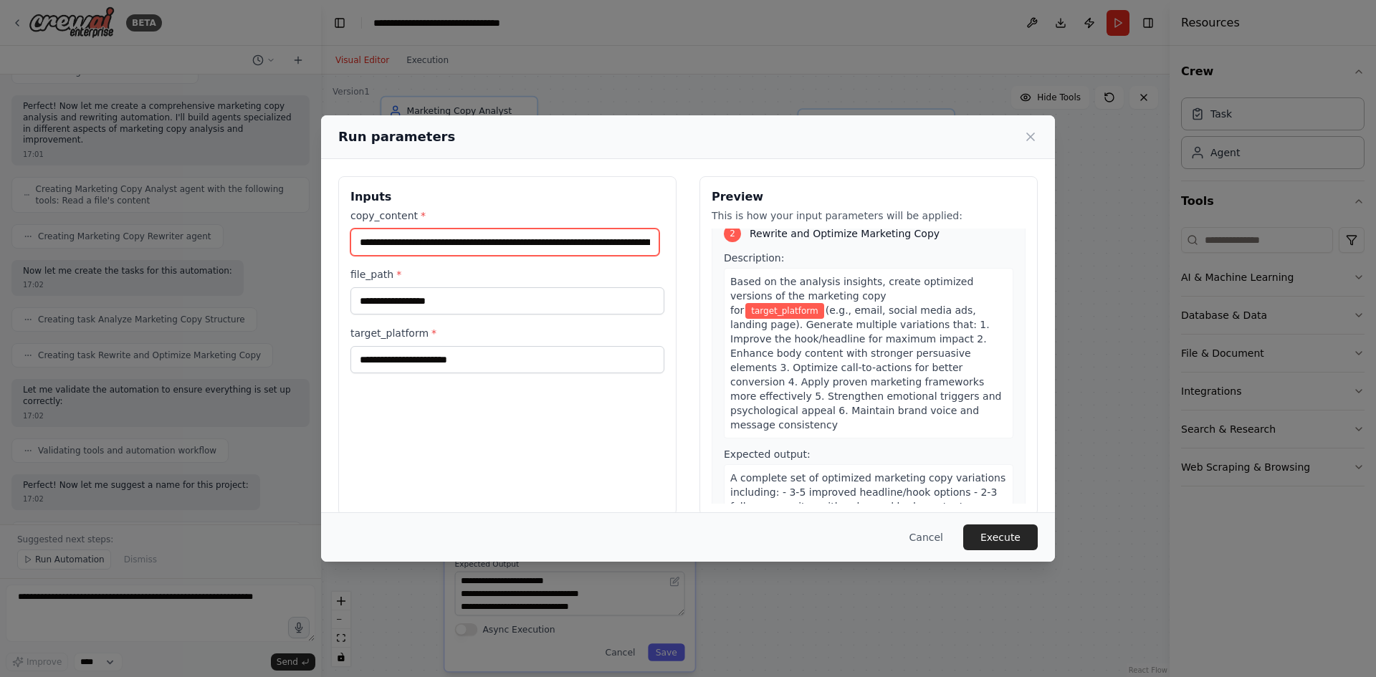
scroll to position [20, 0]
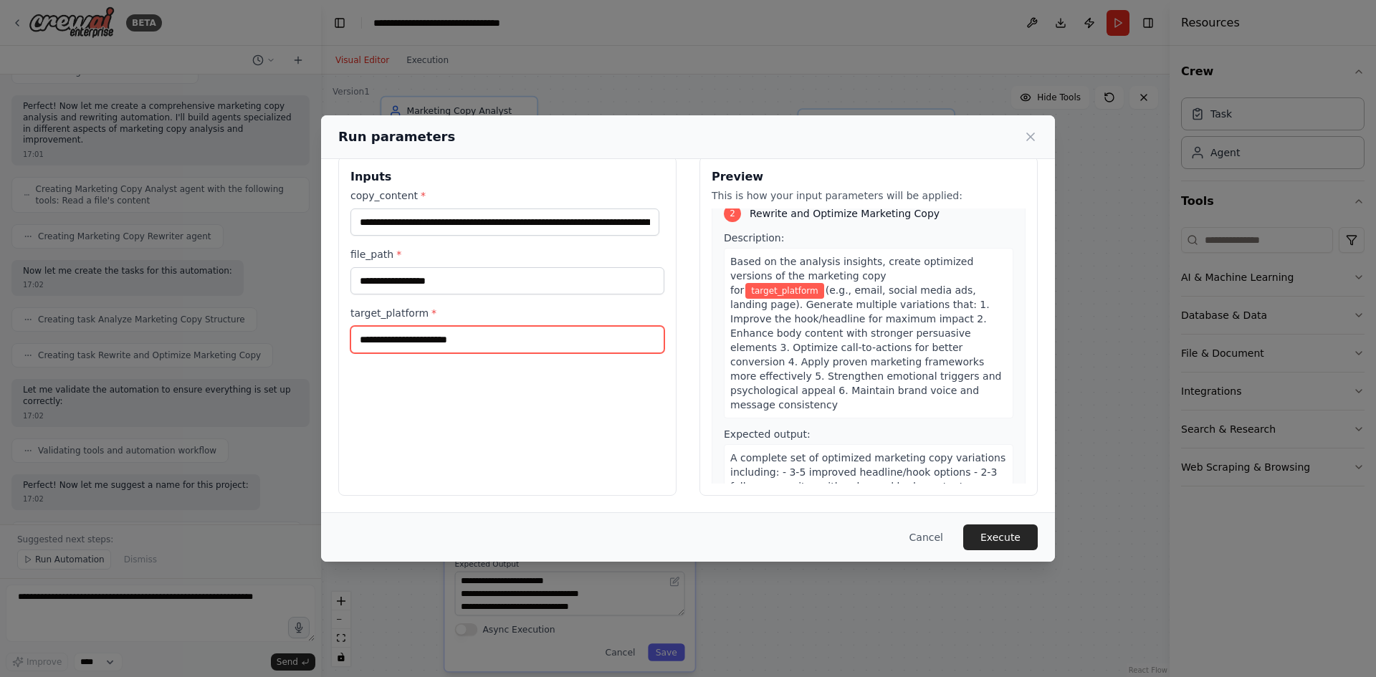
click at [473, 339] on input "target_platform *" at bounding box center [507, 339] width 314 height 27
click at [1007, 537] on button "Execute" at bounding box center [1000, 538] width 75 height 26
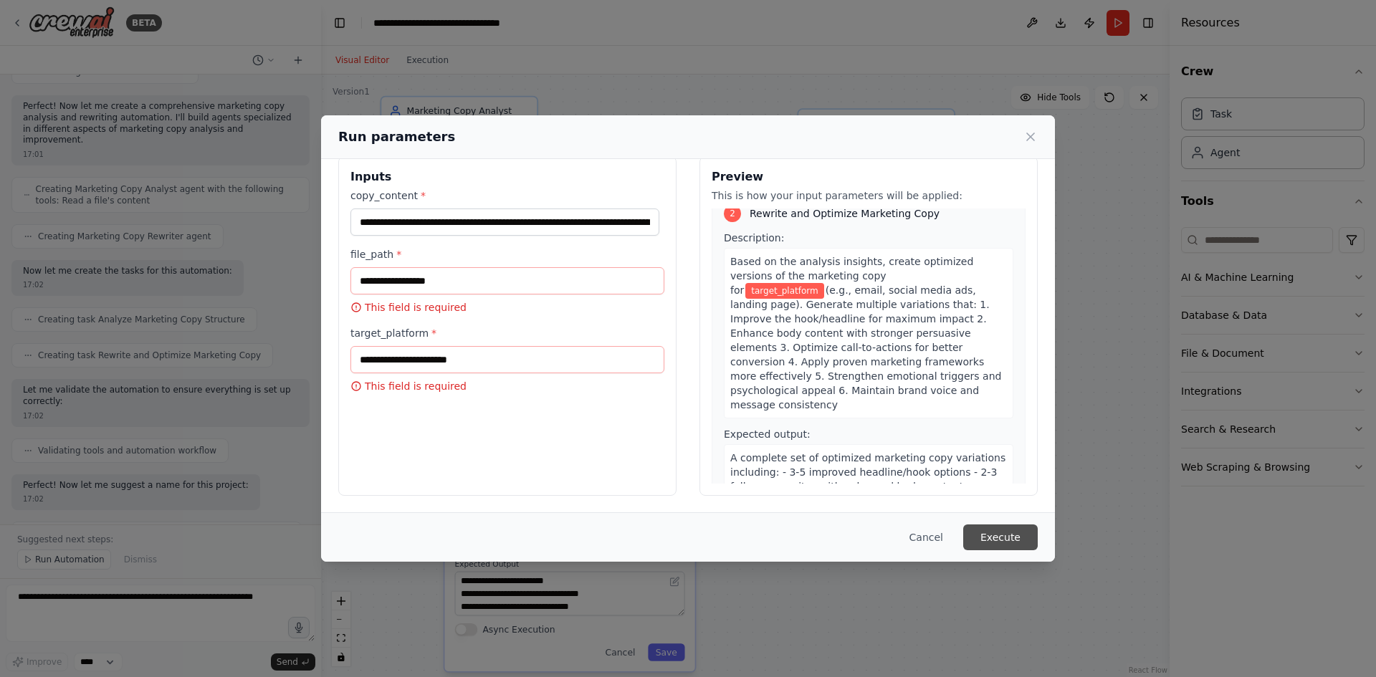
click at [997, 539] on button "Execute" at bounding box center [1000, 538] width 75 height 26
click at [487, 278] on input "file_path *" at bounding box center [507, 280] width 314 height 27
click at [443, 360] on input "target_platform *" at bounding box center [507, 359] width 314 height 27
click at [441, 282] on input "file_path *" at bounding box center [507, 280] width 314 height 27
paste input "**********"
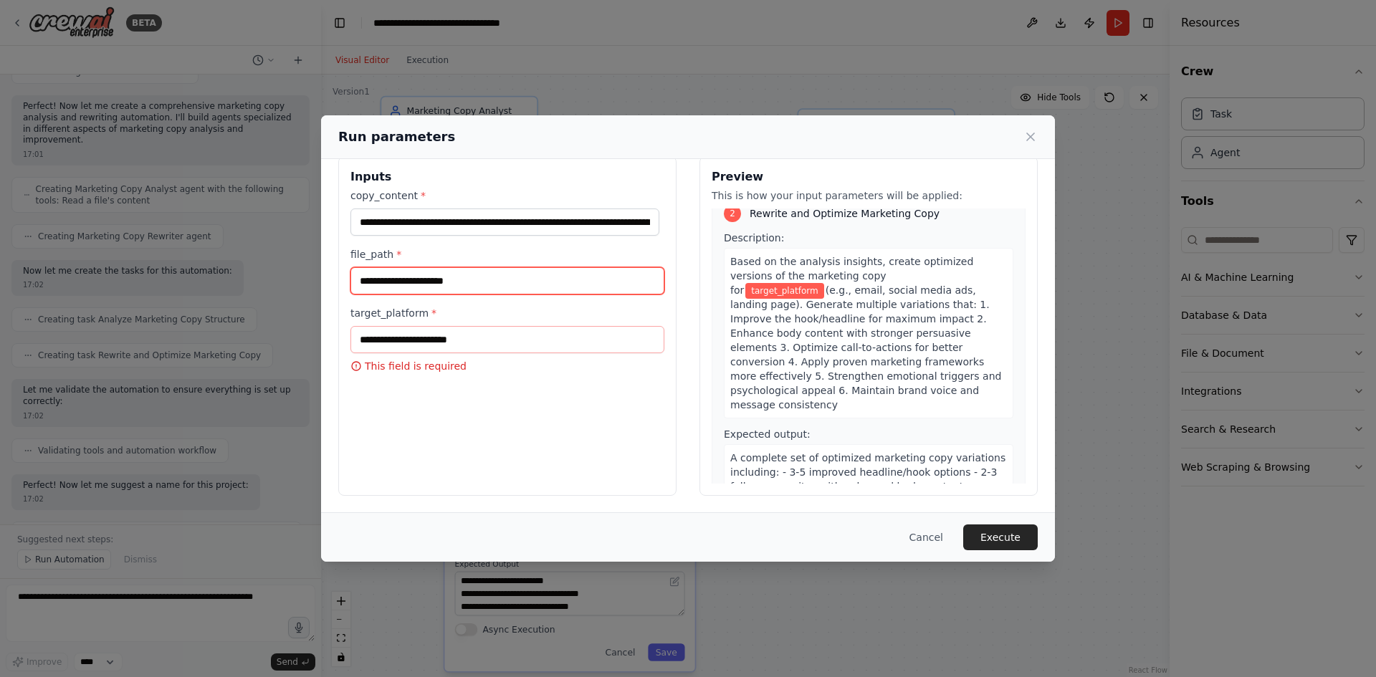
type input "**********"
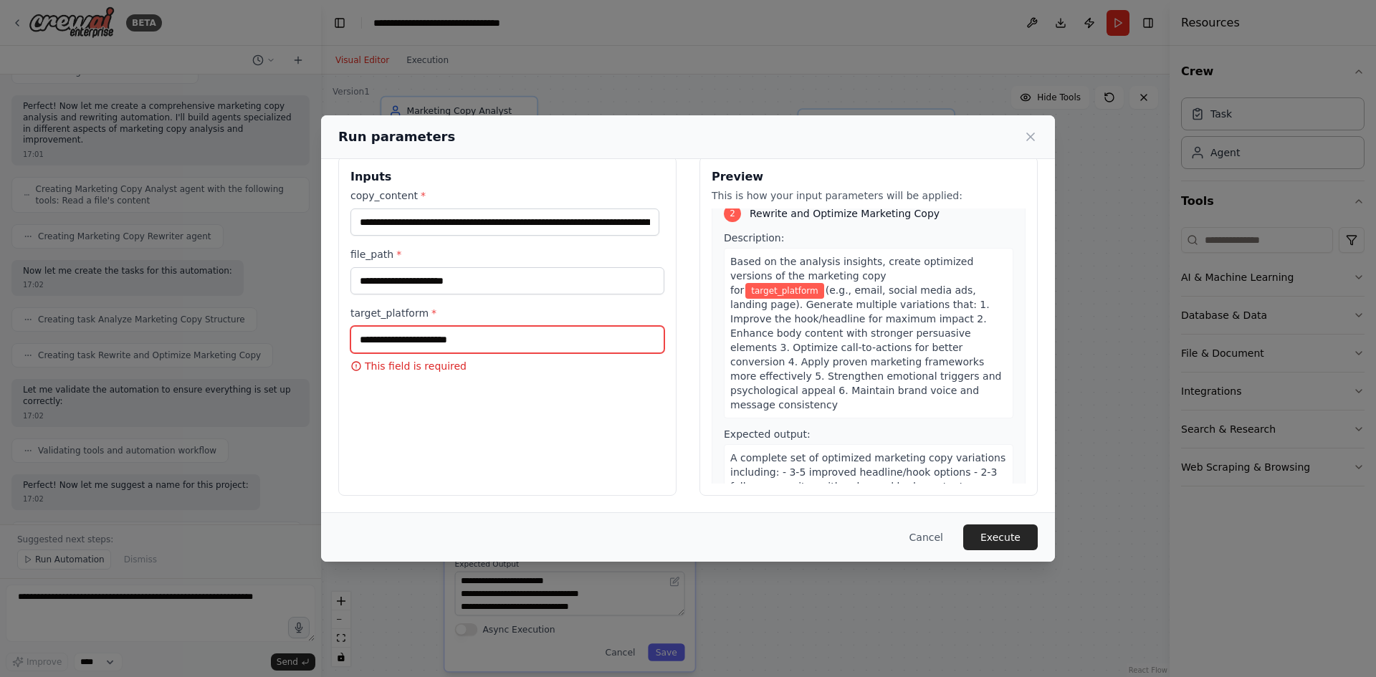
click at [439, 342] on input "target_platform *" at bounding box center [507, 339] width 314 height 27
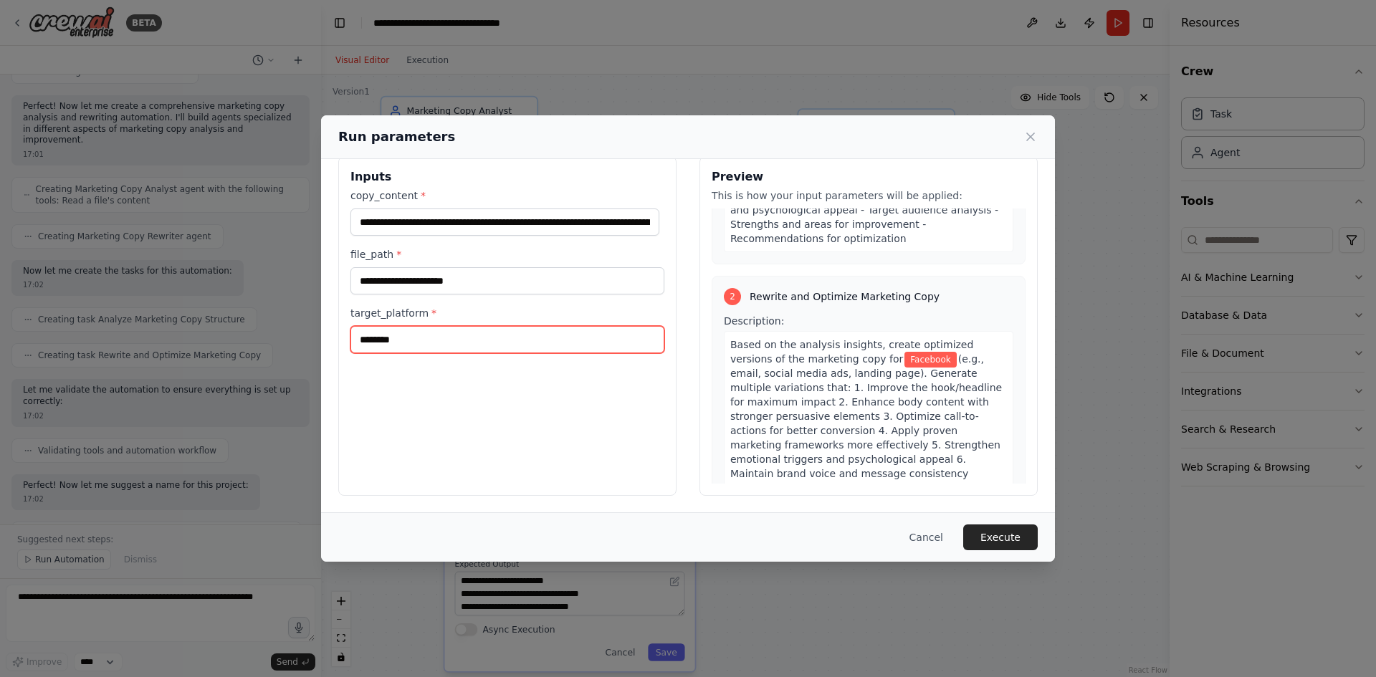
scroll to position [791, 0]
type input "********"
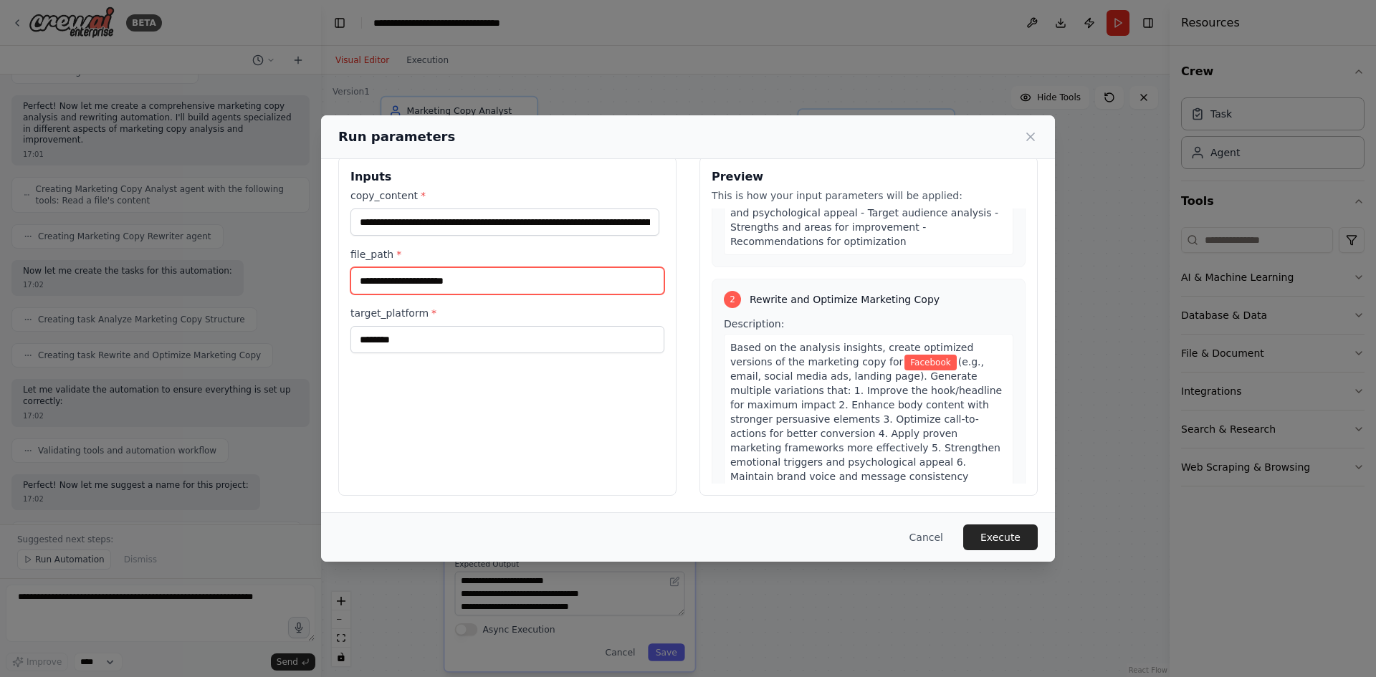
click at [535, 271] on input "**********" at bounding box center [507, 280] width 314 height 27
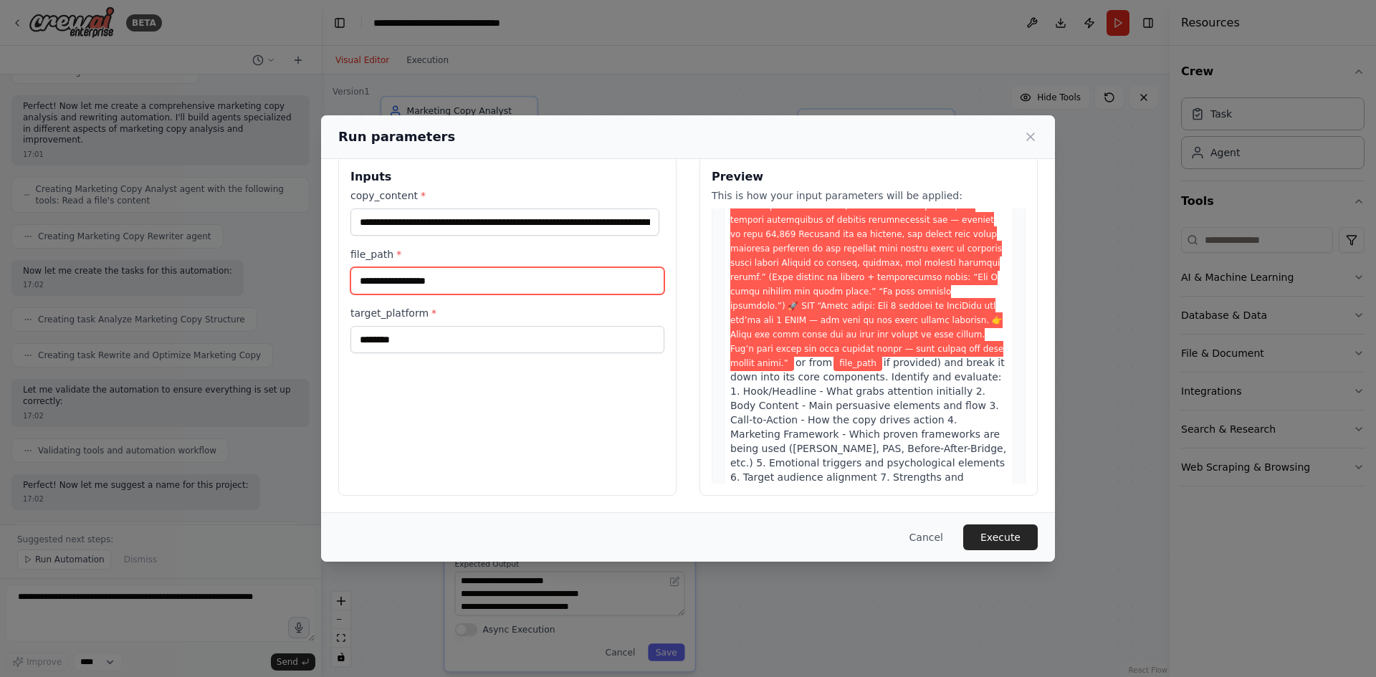
scroll to position [401, 0]
click at [518, 289] on input "file_path *" at bounding box center [507, 280] width 314 height 27
paste input "**********"
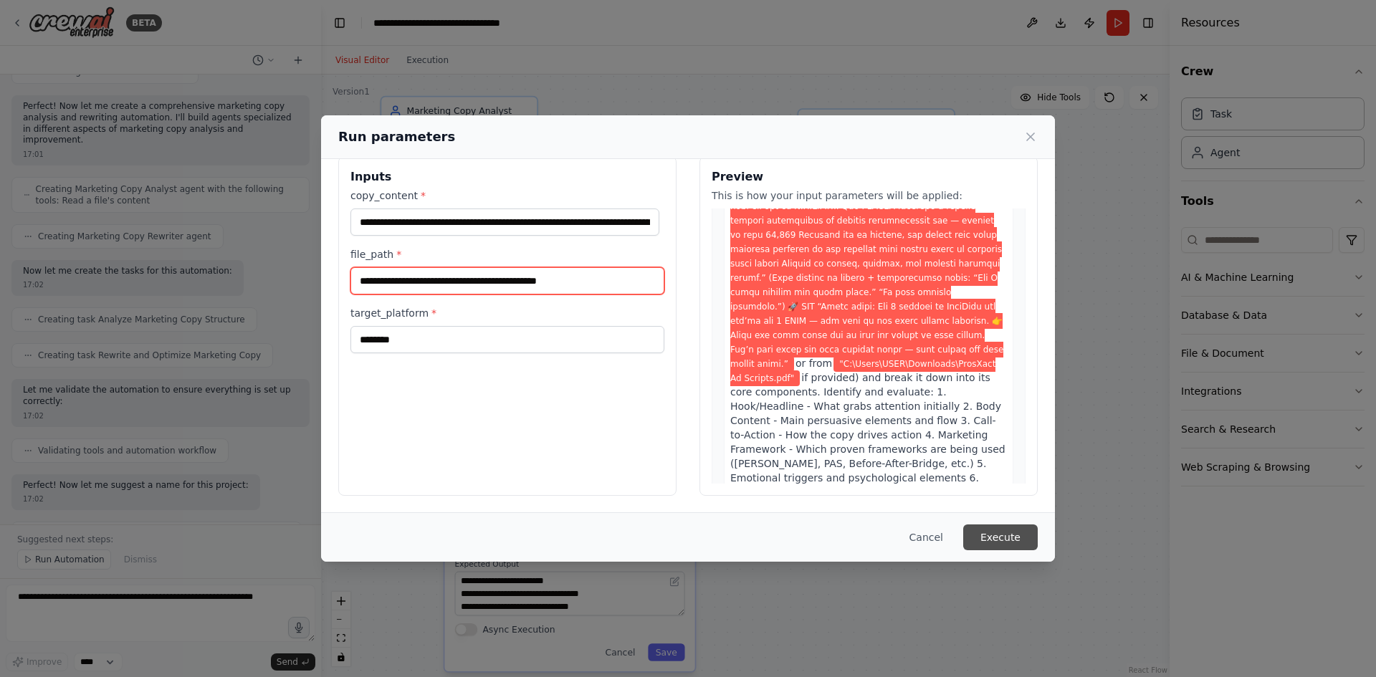
type input "**********"
click at [1000, 538] on button "Execute" at bounding box center [1000, 538] width 75 height 26
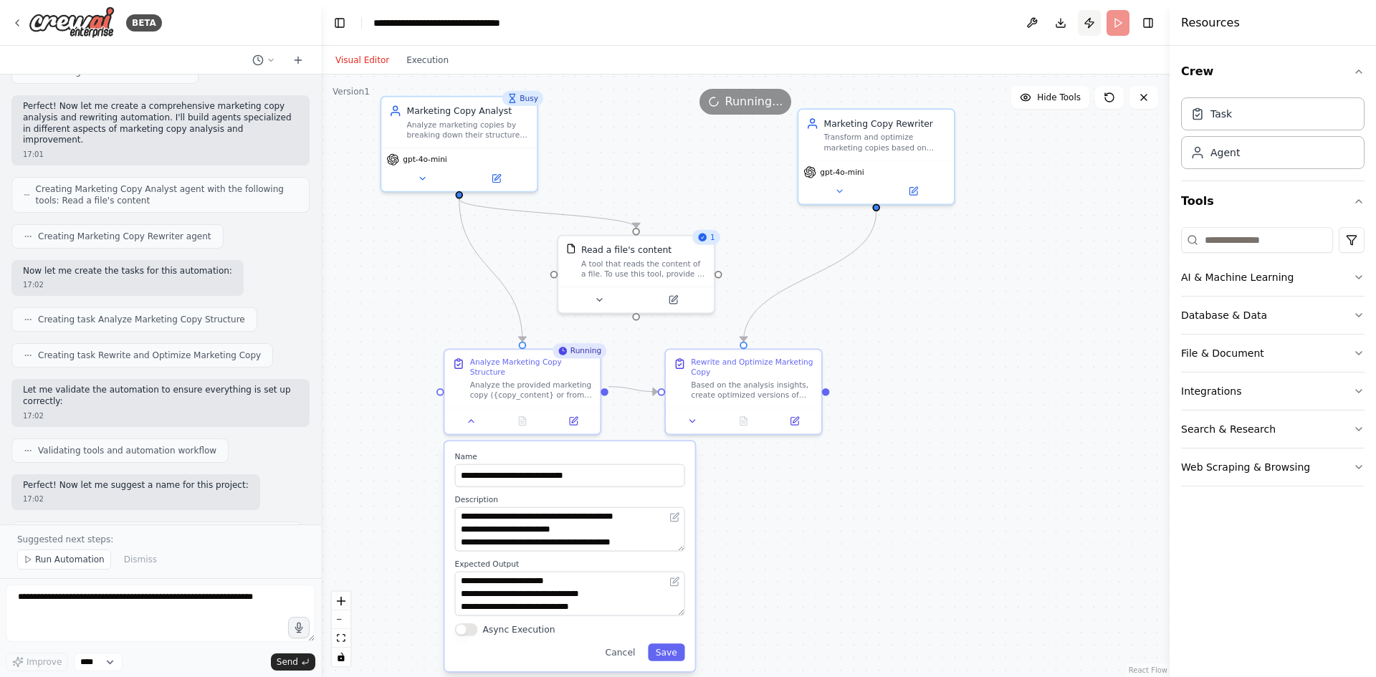
click at [1089, 24] on button "Publish" at bounding box center [1089, 23] width 23 height 26
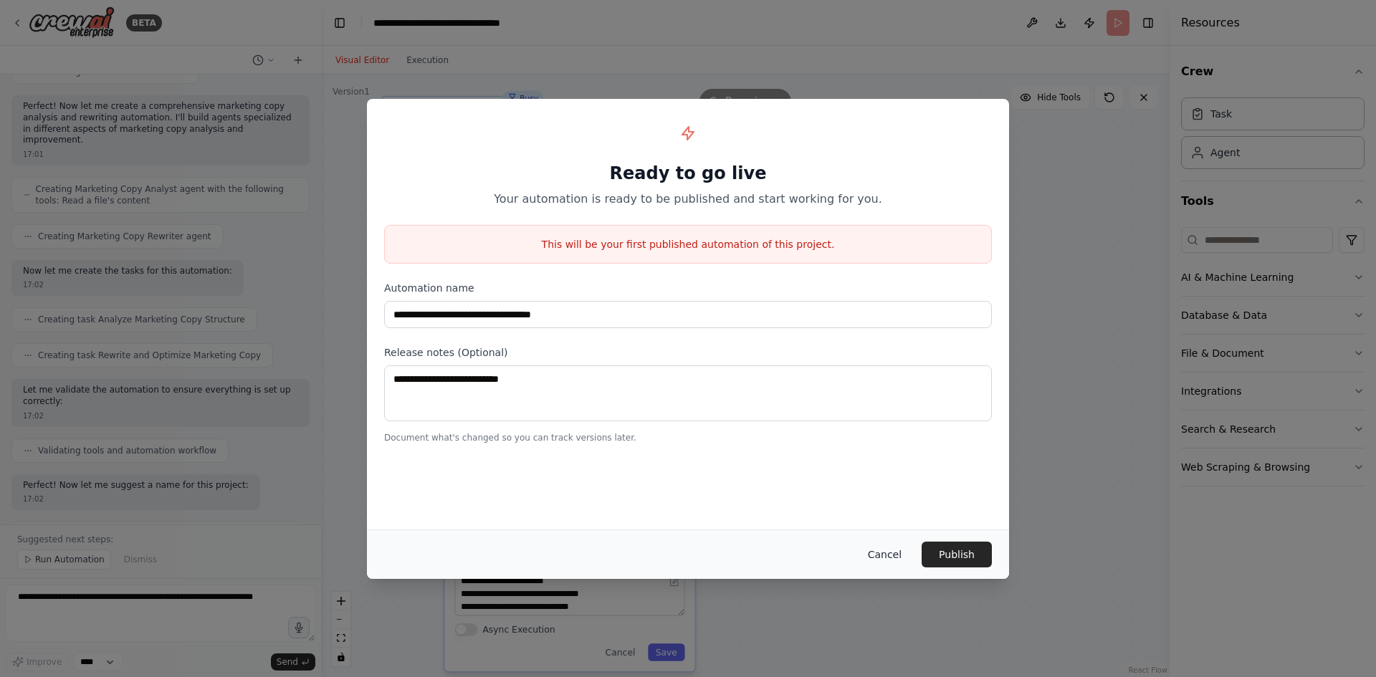
click at [894, 555] on button "Cancel" at bounding box center [884, 555] width 57 height 26
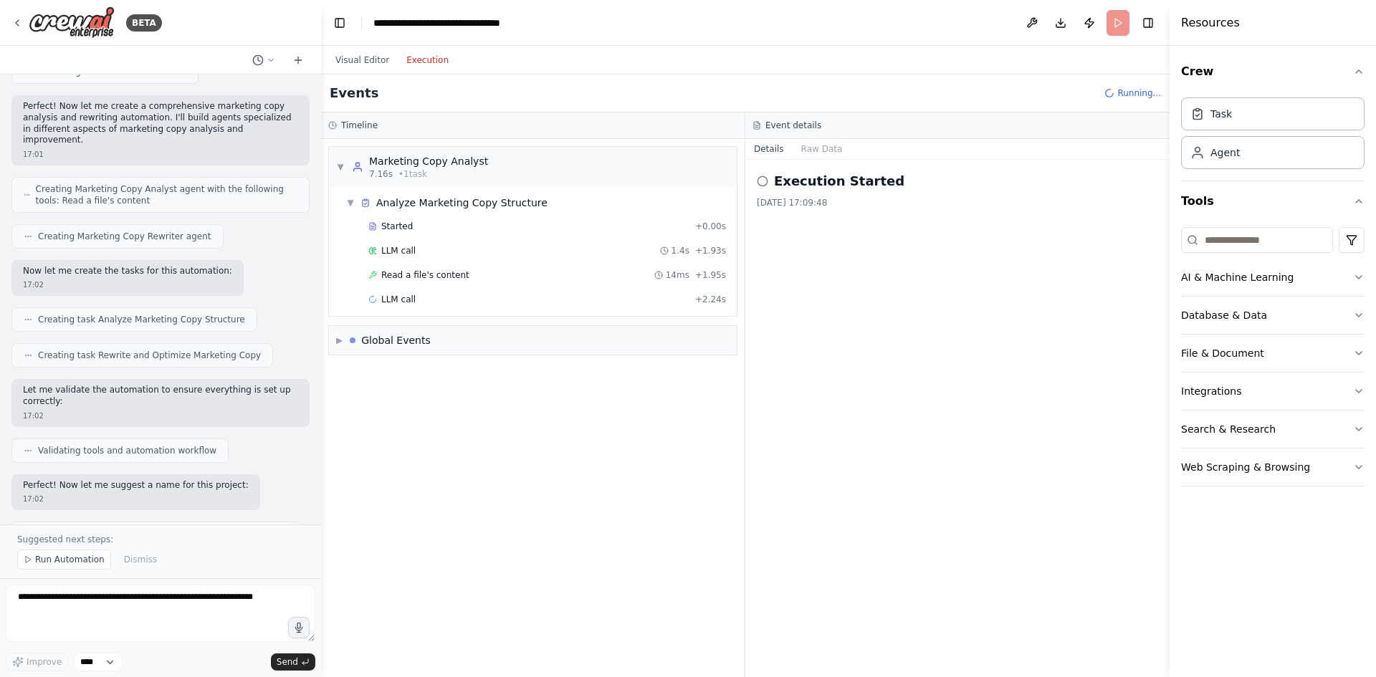
click at [418, 63] on button "Execution" at bounding box center [427, 60] width 59 height 17
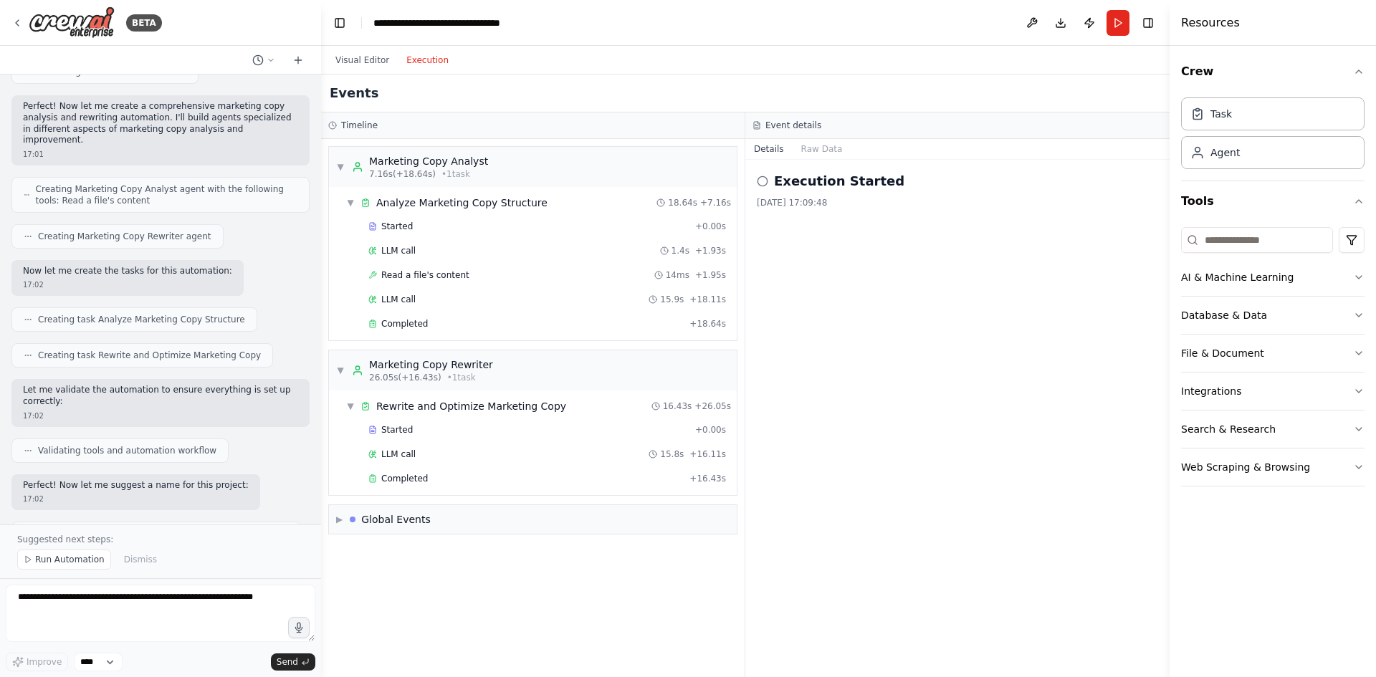
click at [418, 57] on button "Execution" at bounding box center [427, 60] width 59 height 17
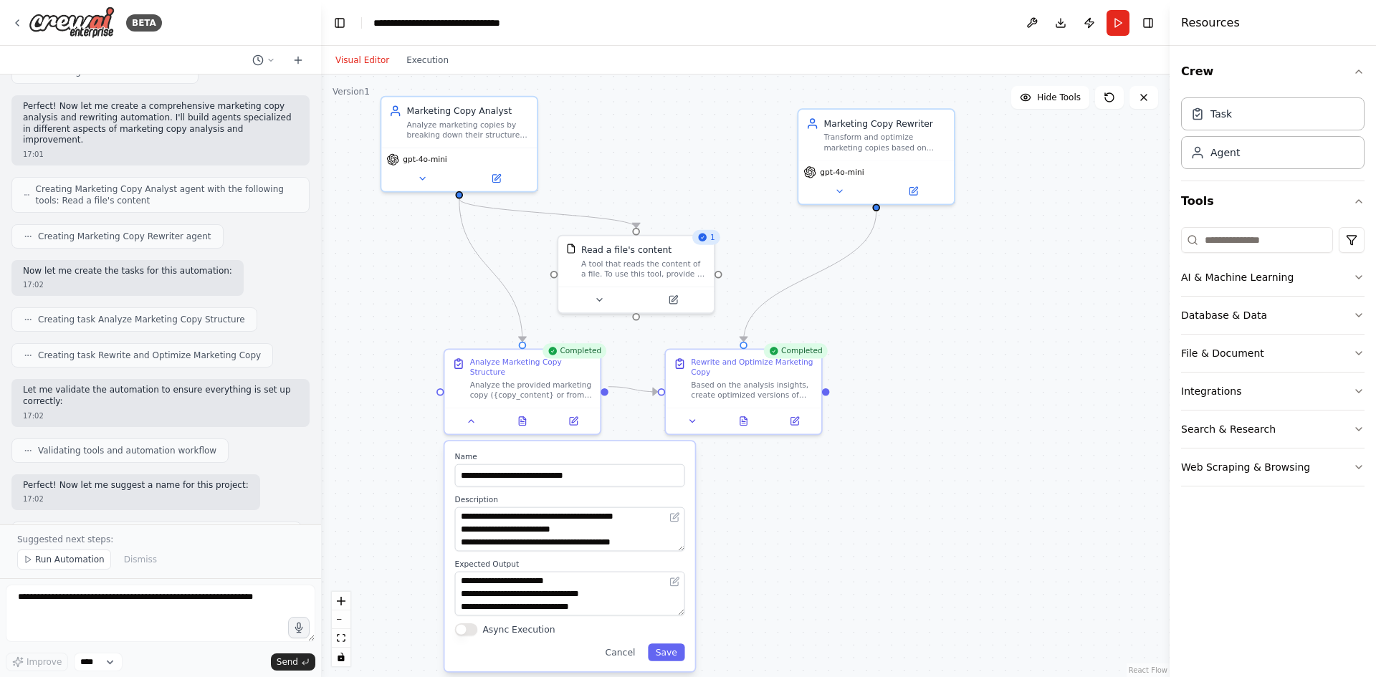
click at [366, 64] on button "Visual Editor" at bounding box center [362, 60] width 71 height 17
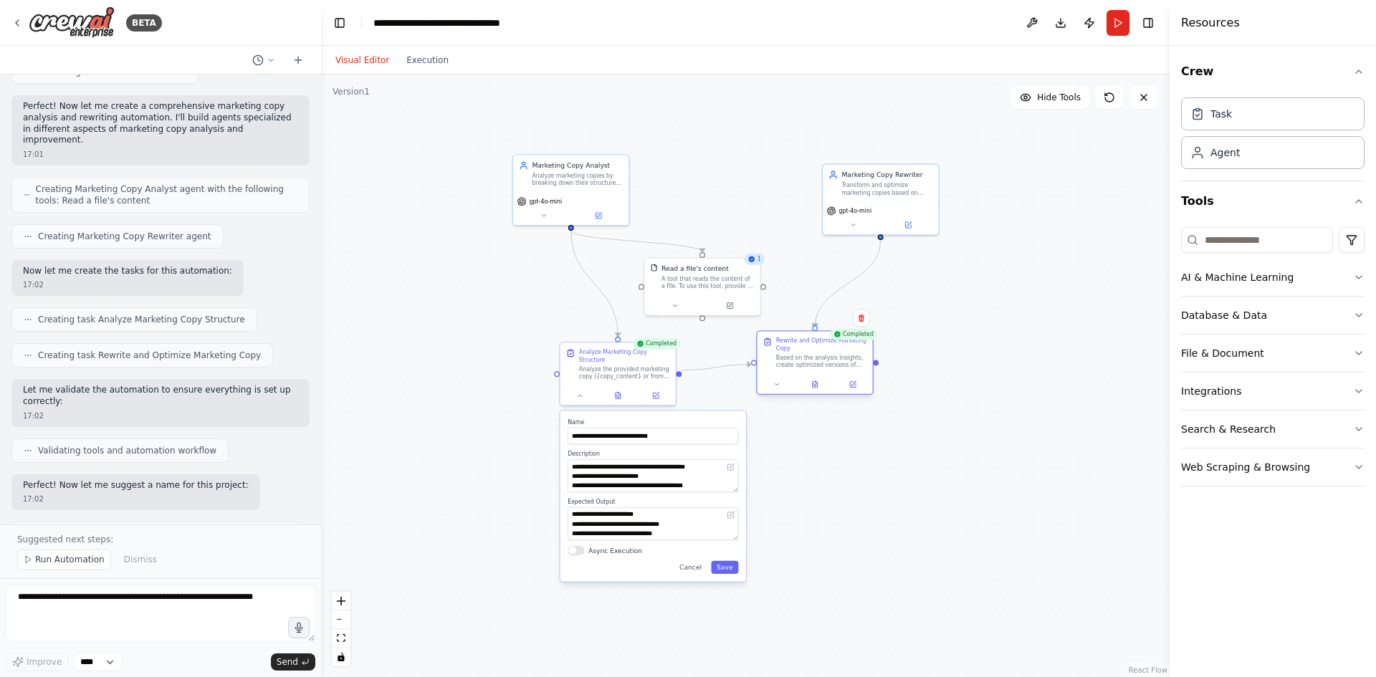
drag, startPoint x: 752, startPoint y: 358, endPoint x: 787, endPoint y: 349, distance: 36.1
click at [787, 349] on div "Rewrite and Optimize Marketing Copy" at bounding box center [821, 344] width 91 height 15
click at [577, 392] on button at bounding box center [580, 393] width 32 height 11
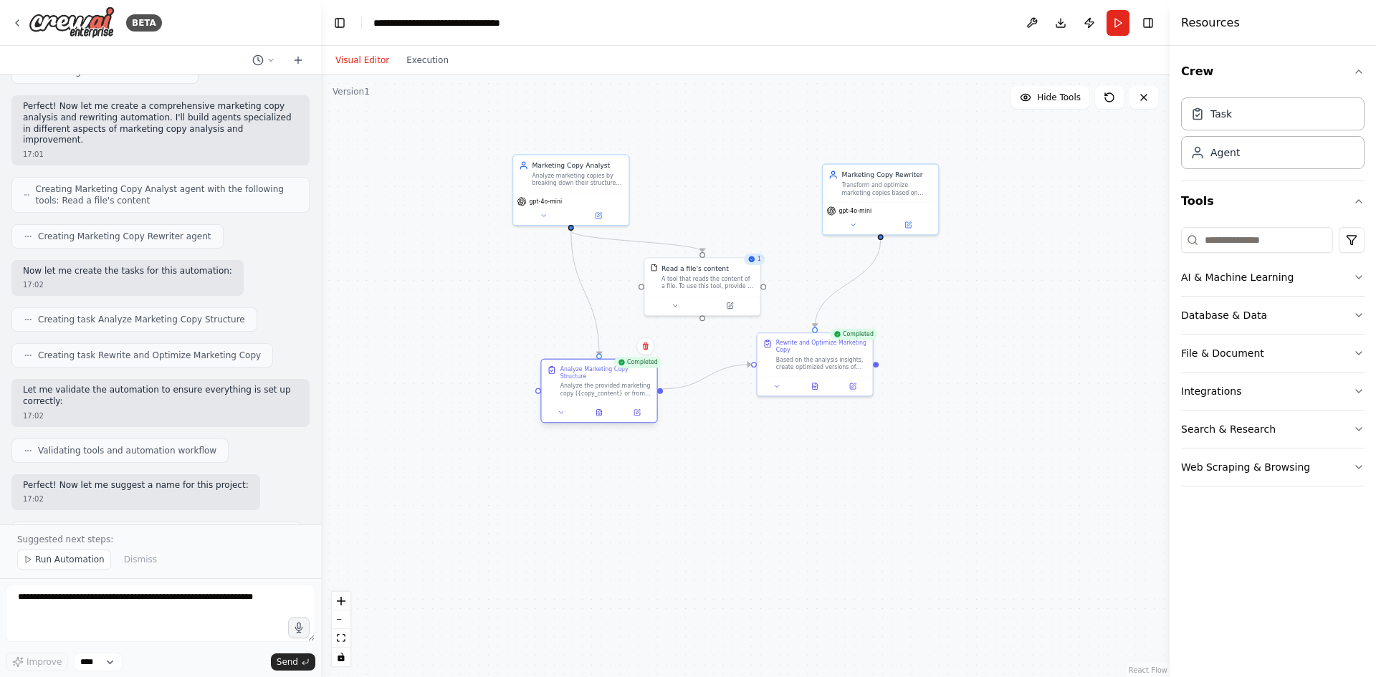
drag, startPoint x: 615, startPoint y: 362, endPoint x: 598, endPoint y: 383, distance: 27.5
click at [598, 383] on div "Analyze the provided marketing copy ({copy_content} or from {file_path} if prov…" at bounding box center [605, 389] width 91 height 15
click at [808, 453] on div ".deletable-edge-delete-btn { width: 20px; height: 20px; border: 0px solid #ffff…" at bounding box center [745, 376] width 848 height 603
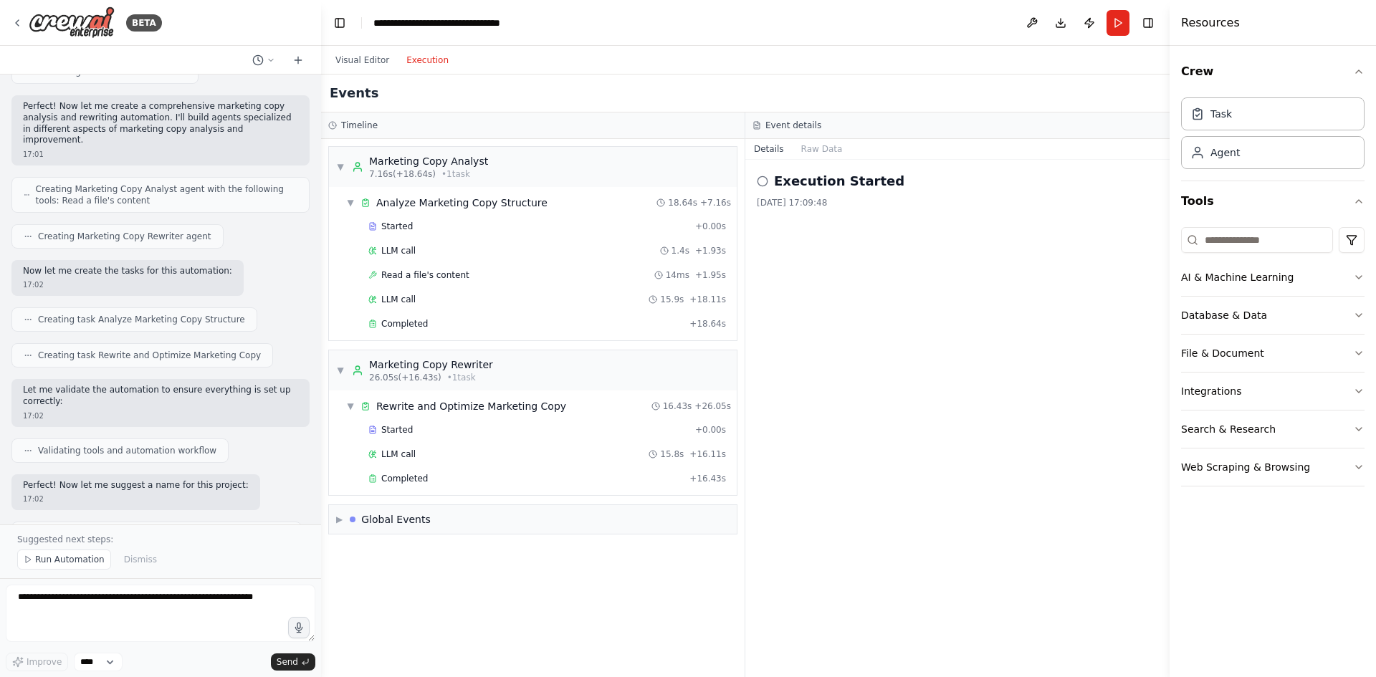
click at [431, 66] on button "Execution" at bounding box center [427, 60] width 59 height 17
click at [1365, 389] on div "Crew Task Agent Tools AI & Machine Learning Database & Data File & Document Int…" at bounding box center [1272, 361] width 206 height 631
click at [1356, 389] on icon "button" at bounding box center [1358, 391] width 11 height 11
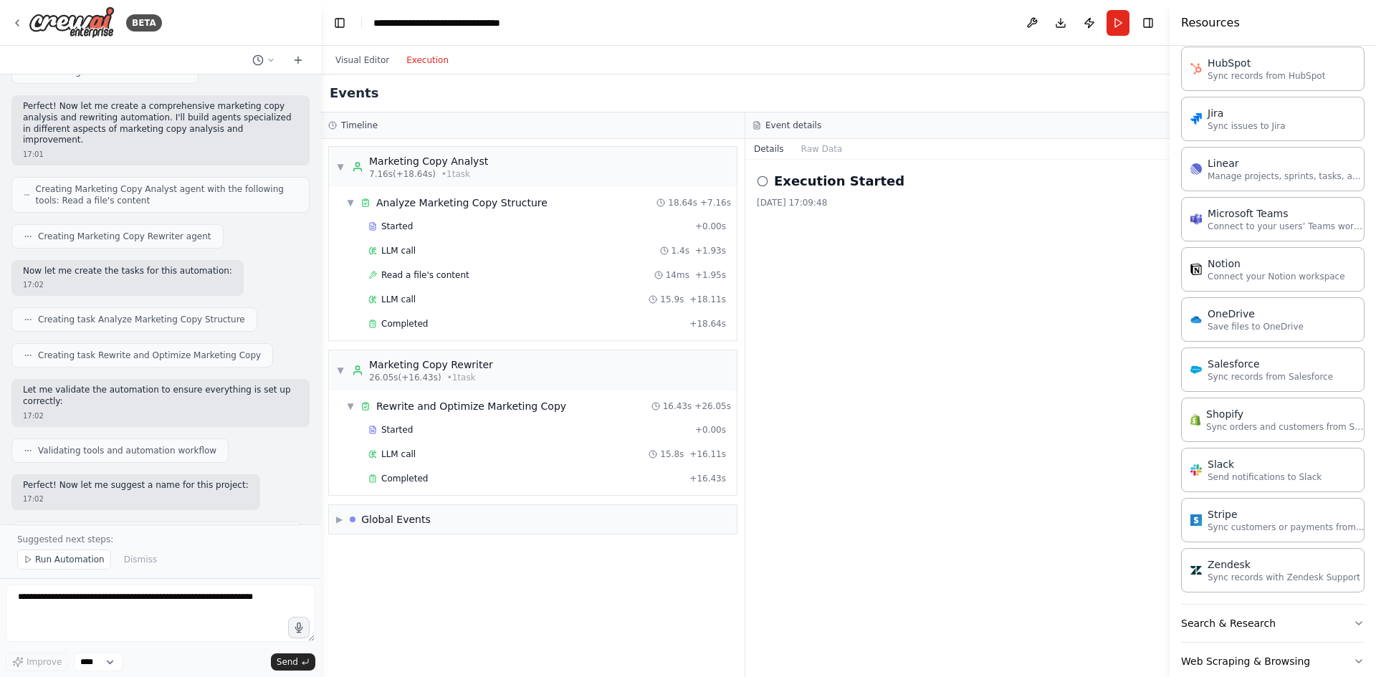
scroll to position [847, 0]
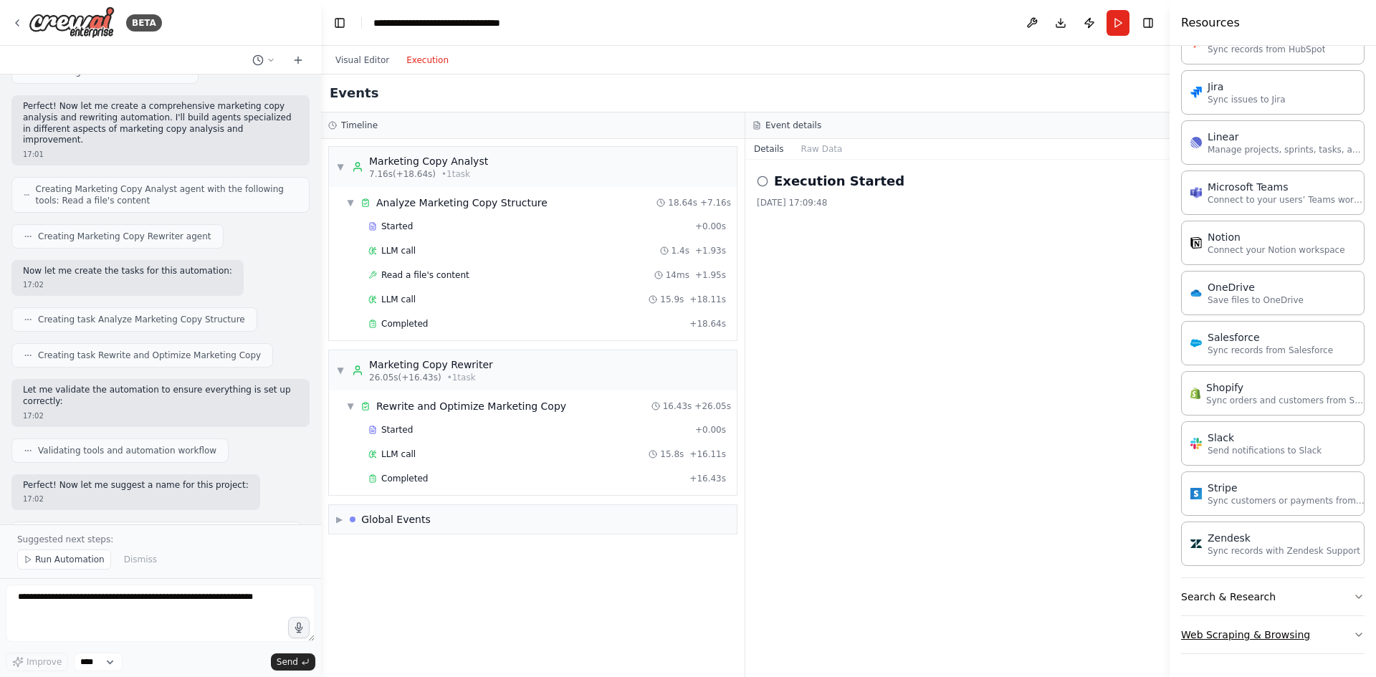
click at [1338, 629] on button "Web Scraping & Browsing" at bounding box center [1272, 634] width 183 height 37
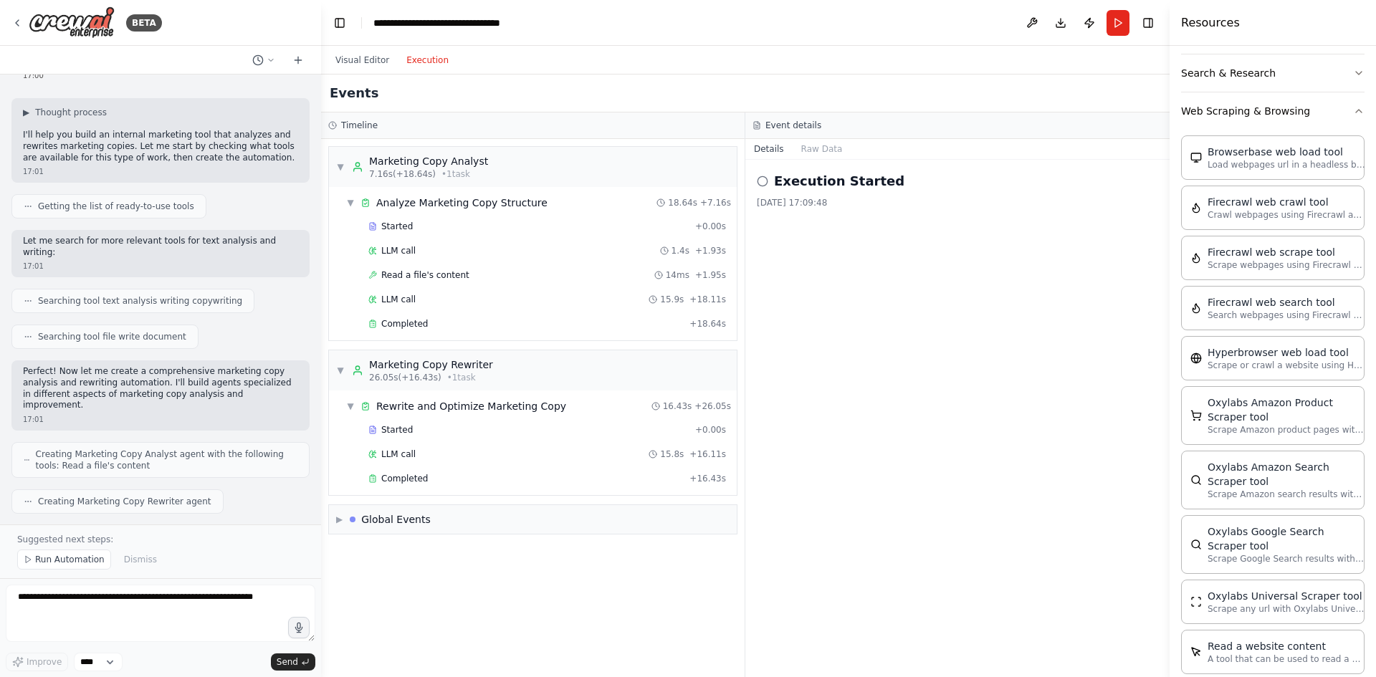
scroll to position [0, 0]
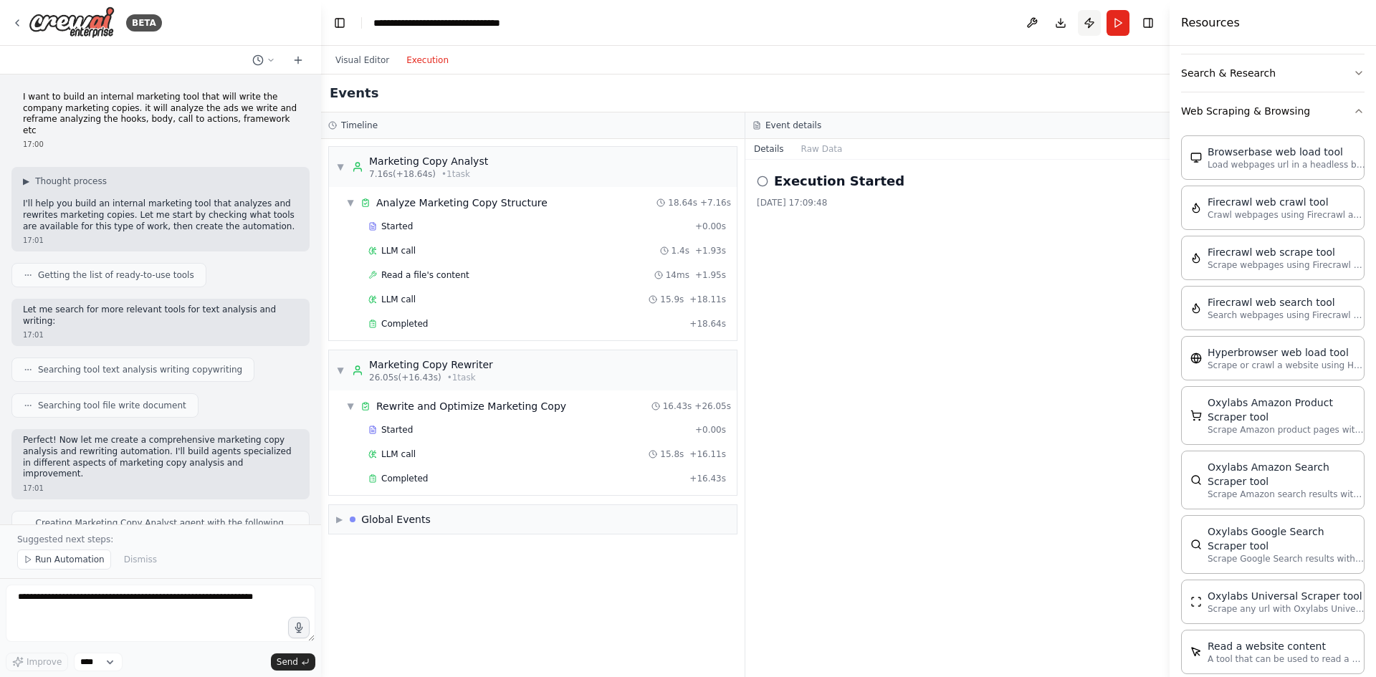
click at [1084, 26] on button "Publish" at bounding box center [1089, 23] width 23 height 26
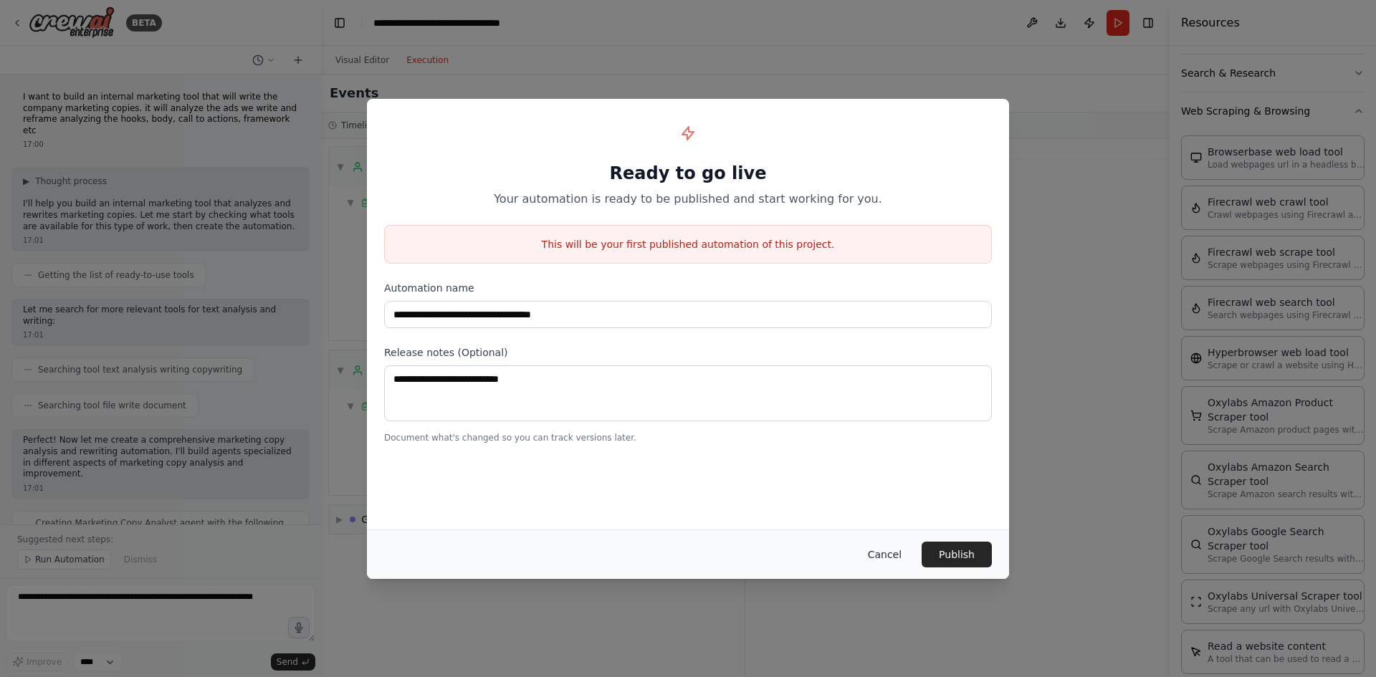
click at [895, 560] on button "Cancel" at bounding box center [884, 555] width 57 height 26
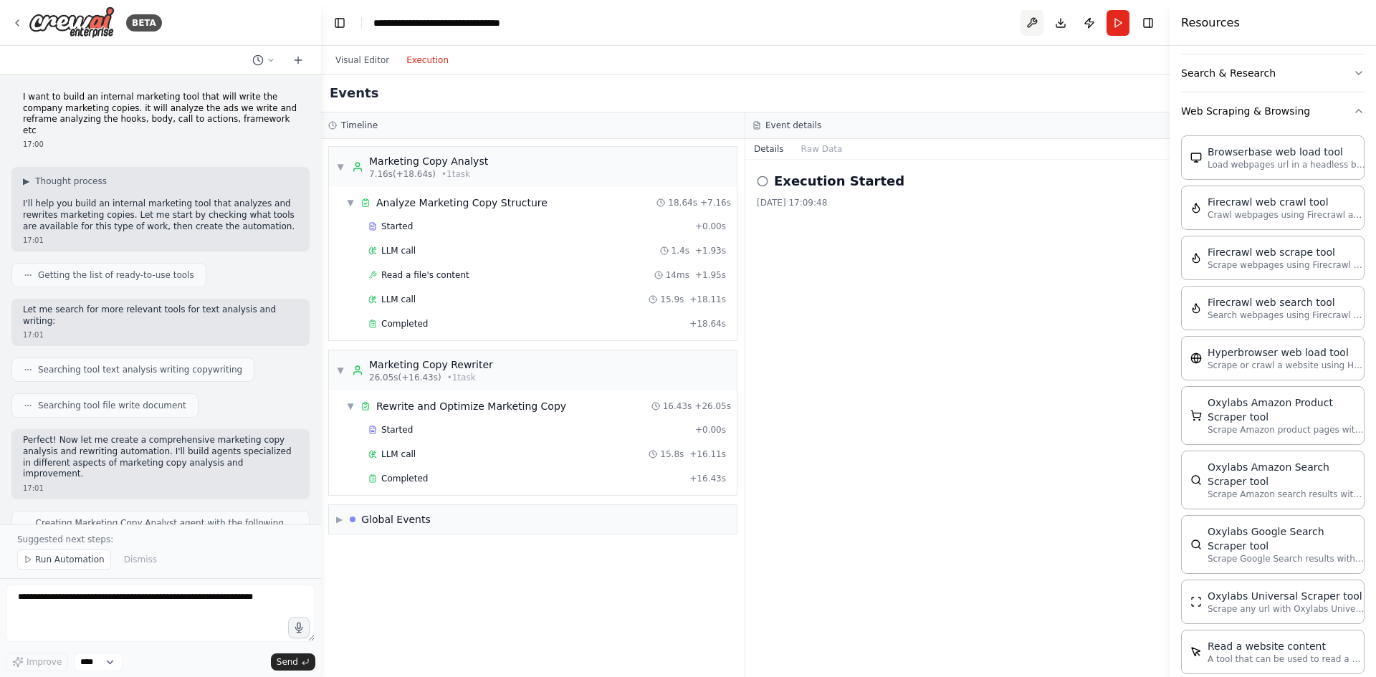
click at [1033, 21] on button at bounding box center [1031, 23] width 23 height 26
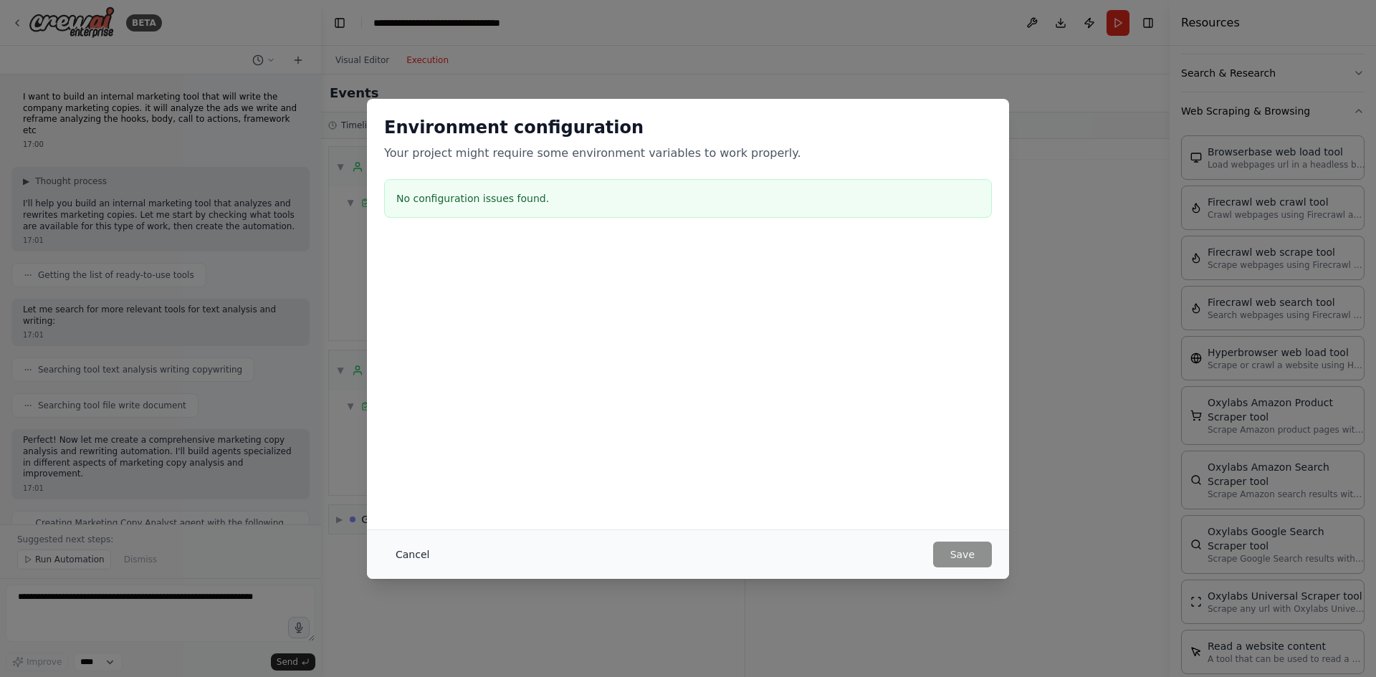
click at [408, 551] on button "Cancel" at bounding box center [412, 555] width 57 height 26
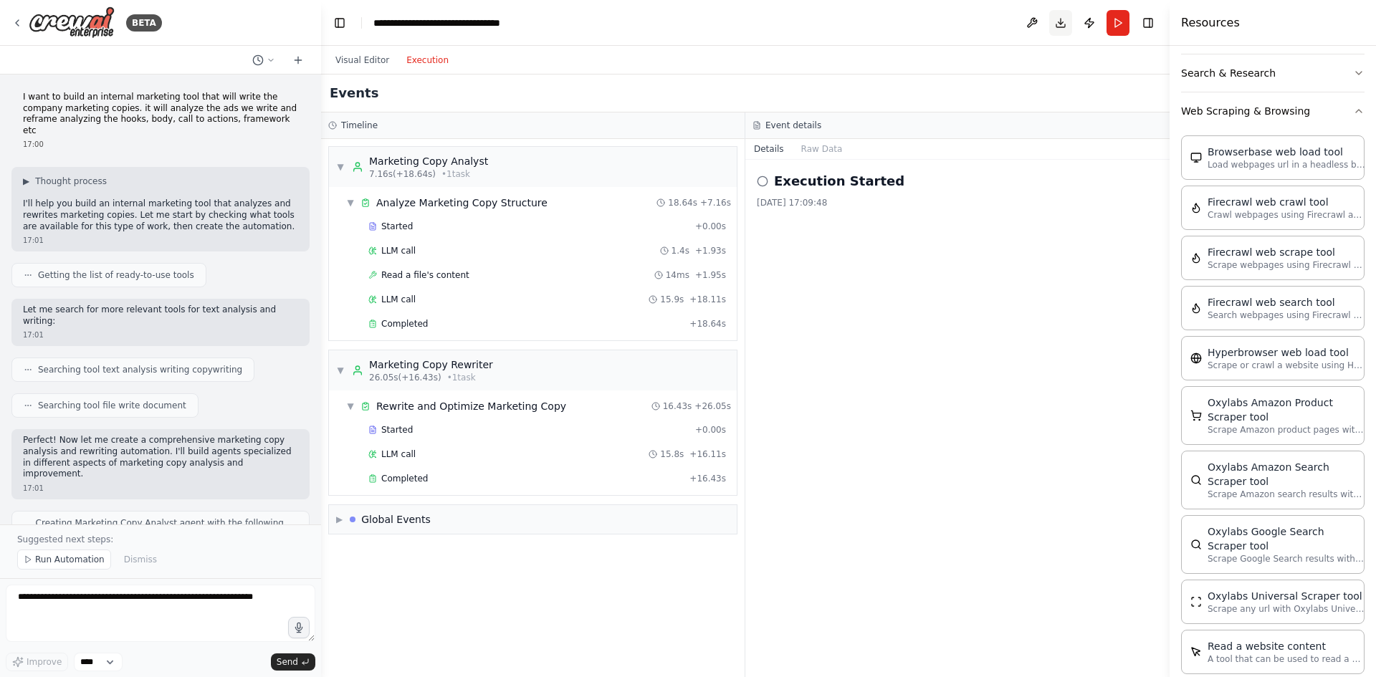
click at [1060, 23] on button "Download" at bounding box center [1060, 23] width 23 height 26
click at [1316, 27] on div "Resources" at bounding box center [1272, 23] width 206 height 46
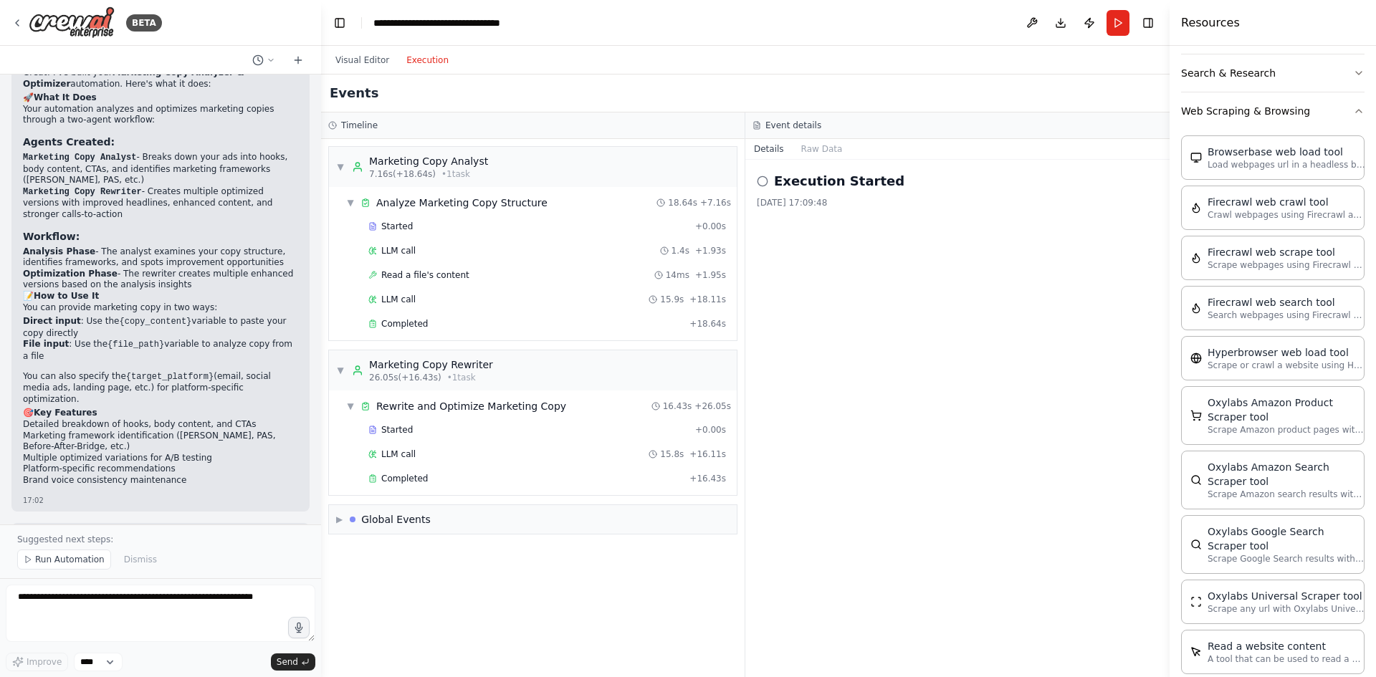
scroll to position [831, 0]
click at [77, 561] on span "Run Automation" at bounding box center [70, 559] width 70 height 11
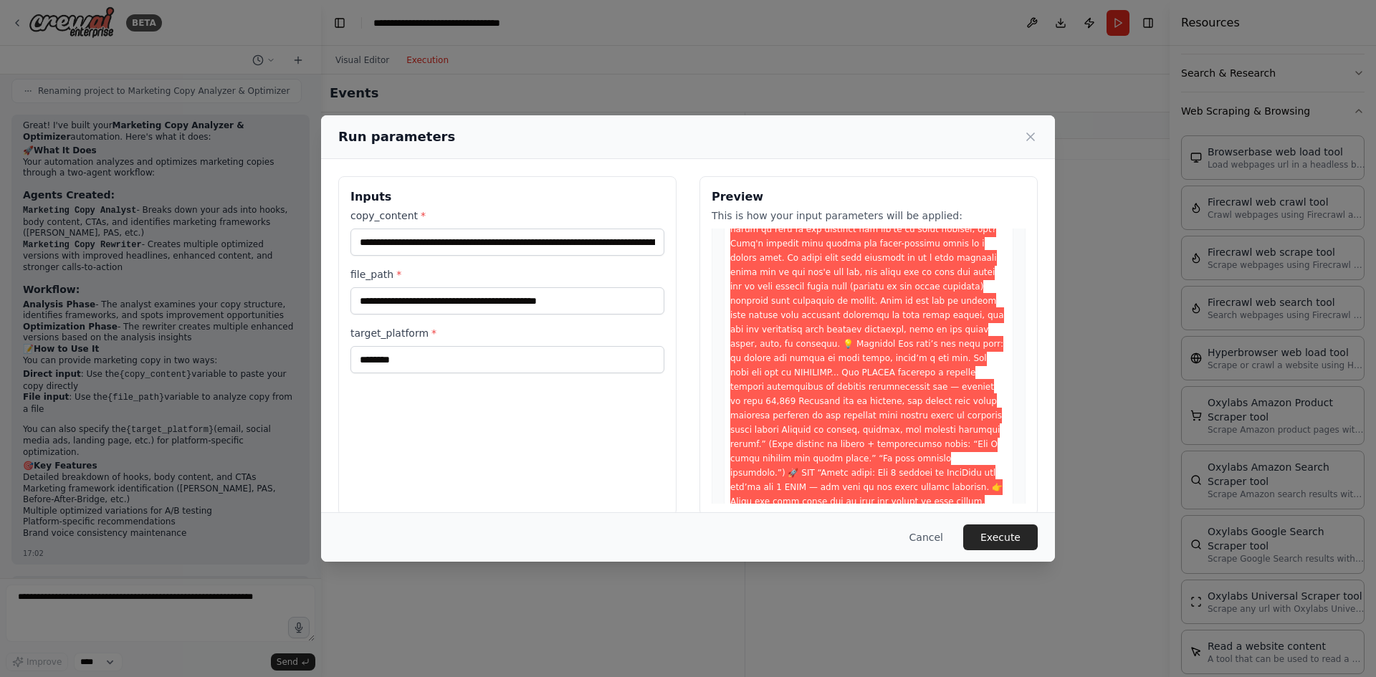
scroll to position [269, 0]
click at [1000, 533] on button "Execute" at bounding box center [1000, 538] width 75 height 26
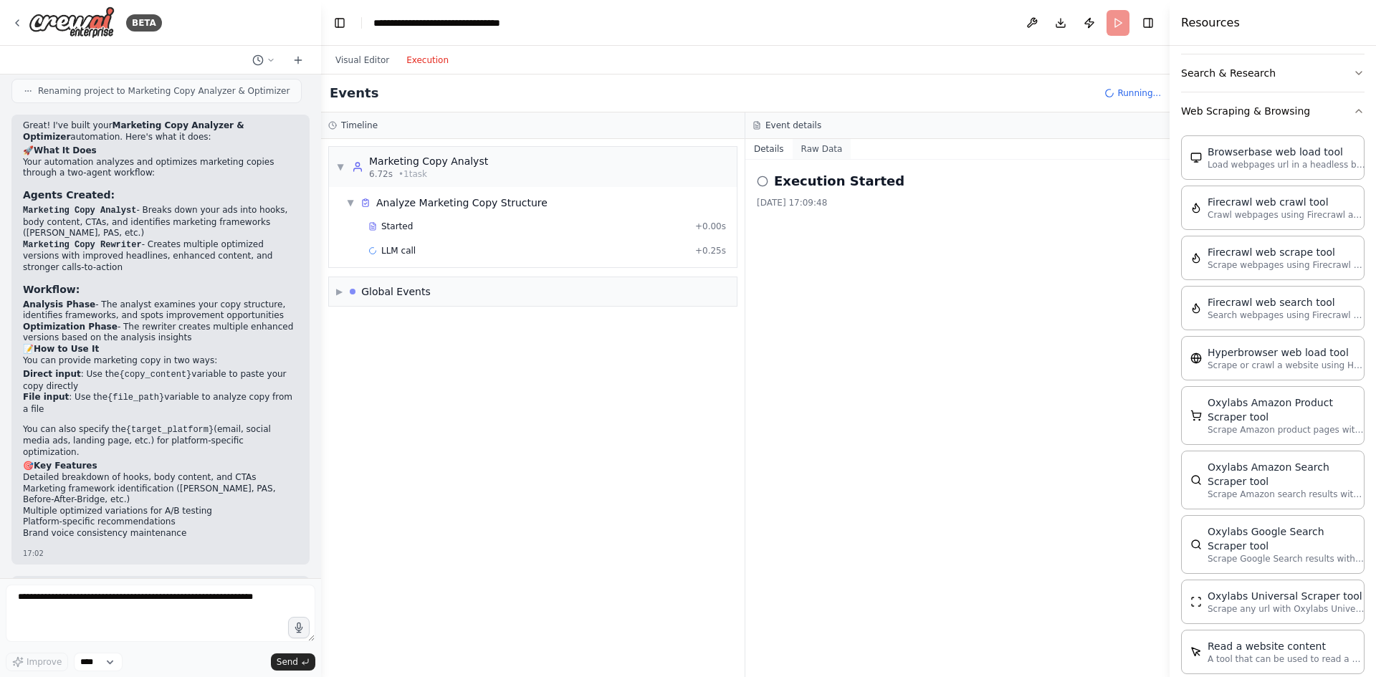
click at [817, 150] on button "Raw Data" at bounding box center [822, 149] width 59 height 20
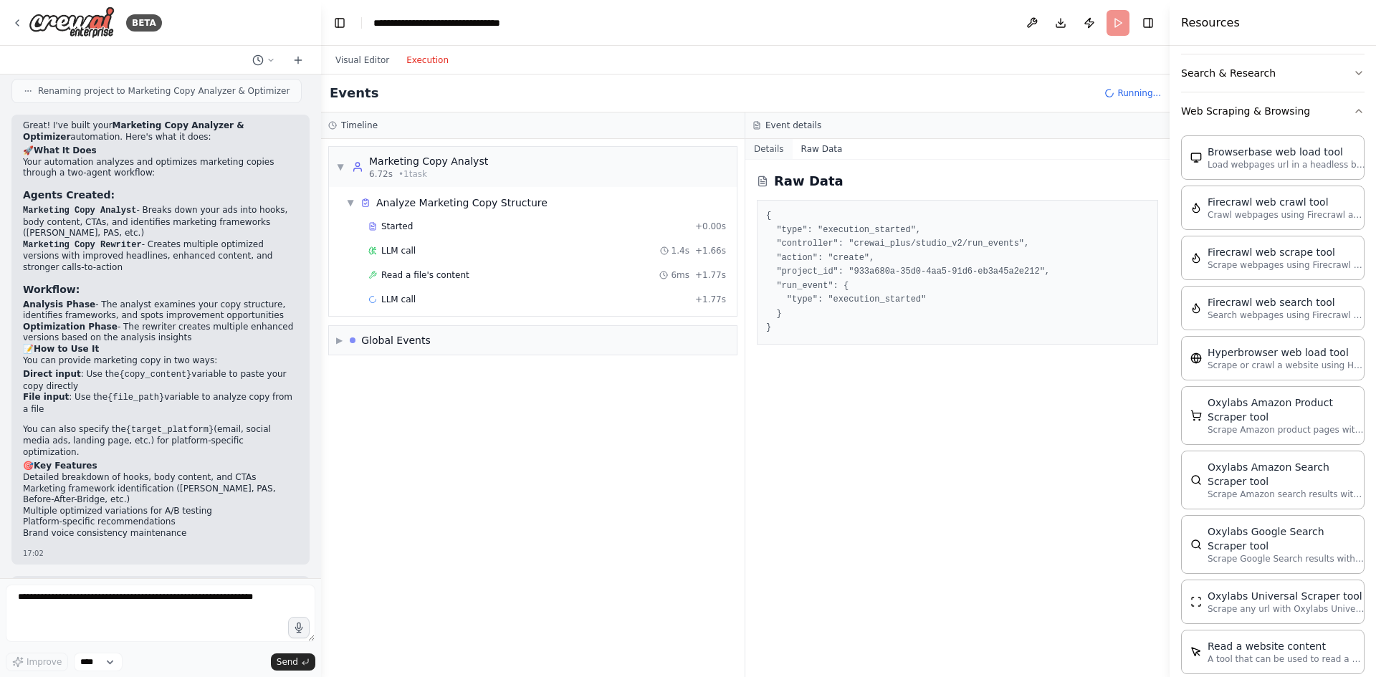
click at [772, 149] on button "Details" at bounding box center [768, 149] width 47 height 20
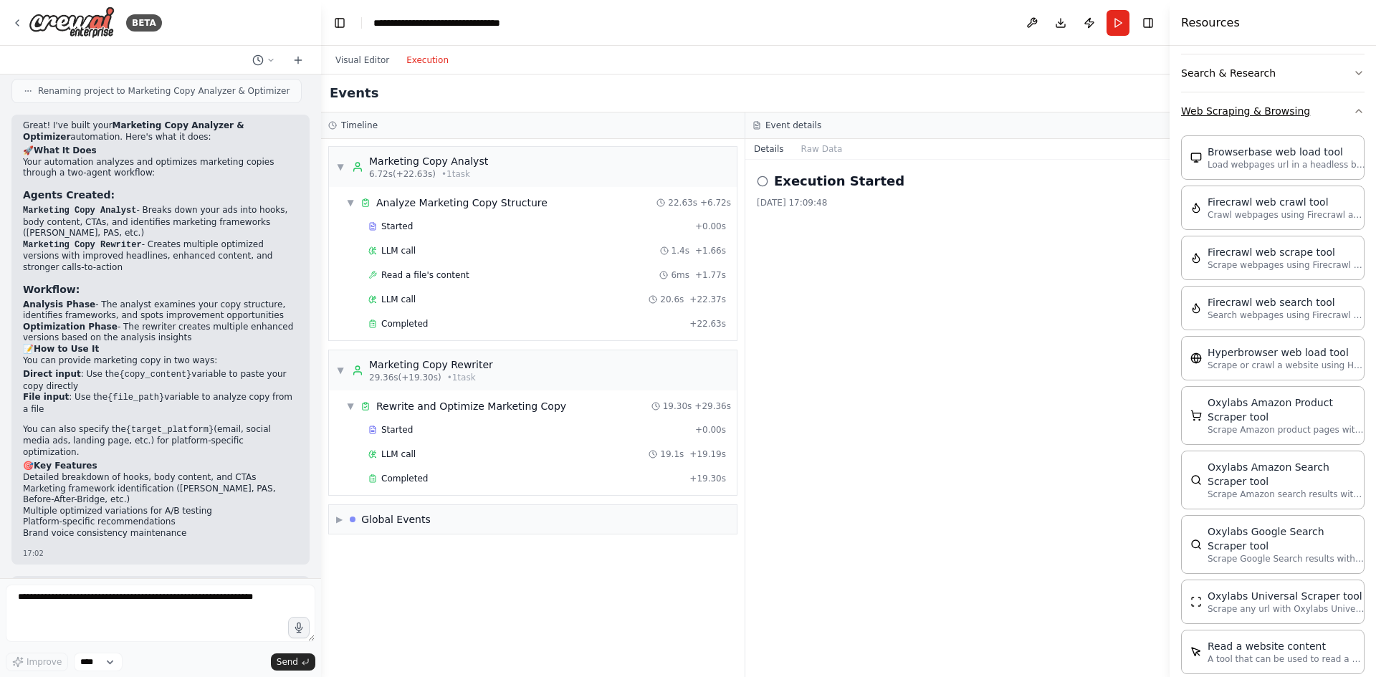
click at [1341, 111] on button "Web Scraping & Browsing" at bounding box center [1272, 110] width 183 height 37
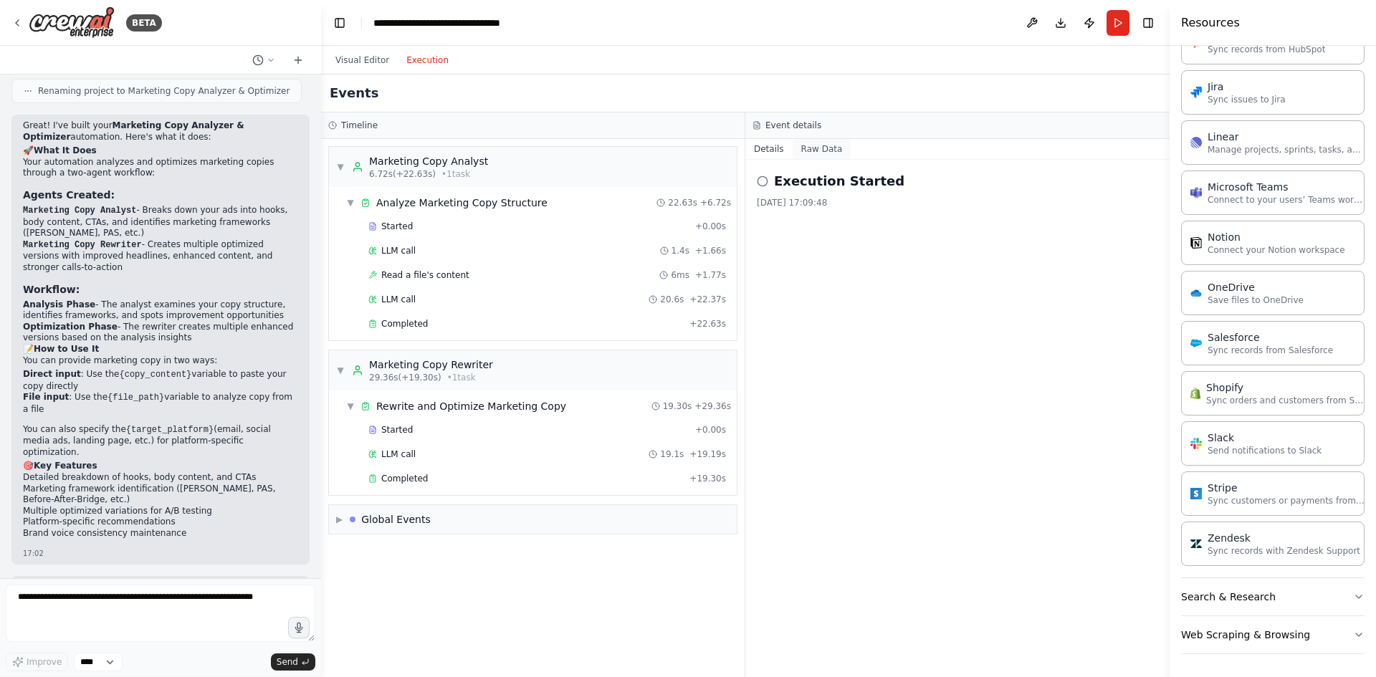
click at [823, 151] on button "Raw Data" at bounding box center [822, 149] width 59 height 20
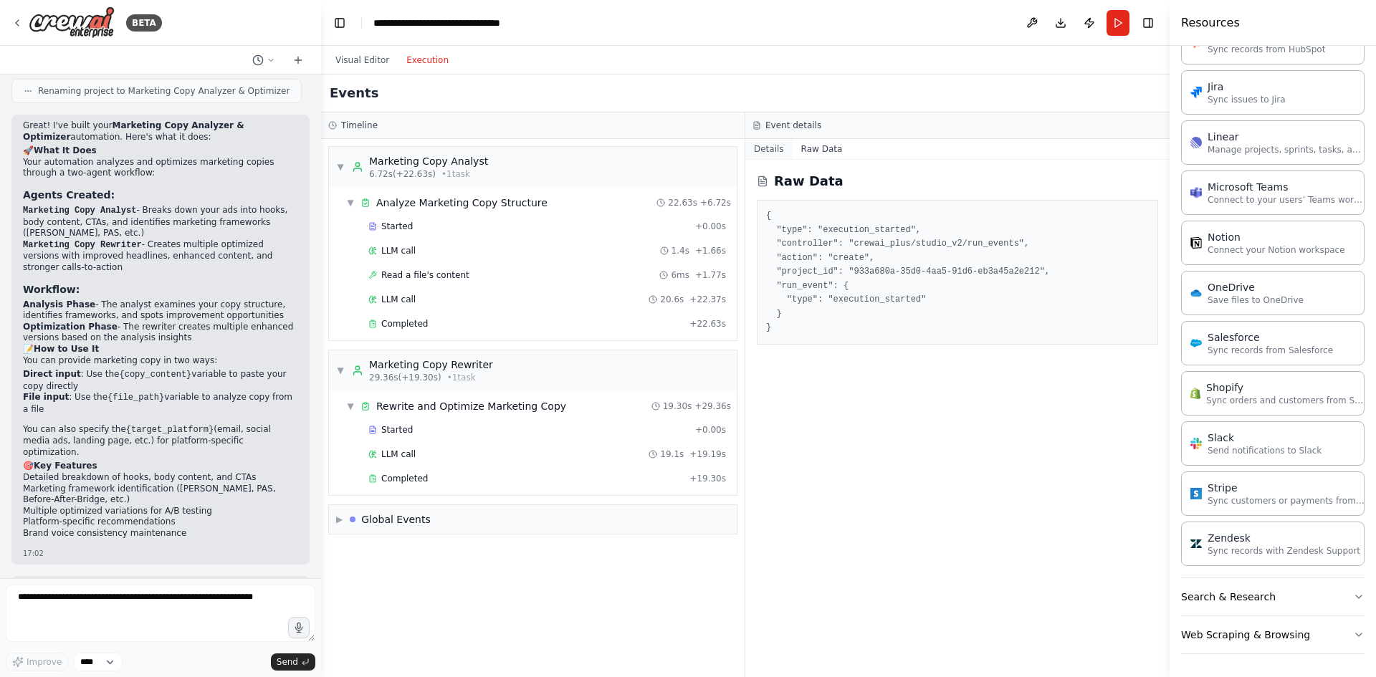
click at [770, 151] on button "Details" at bounding box center [768, 149] width 47 height 20
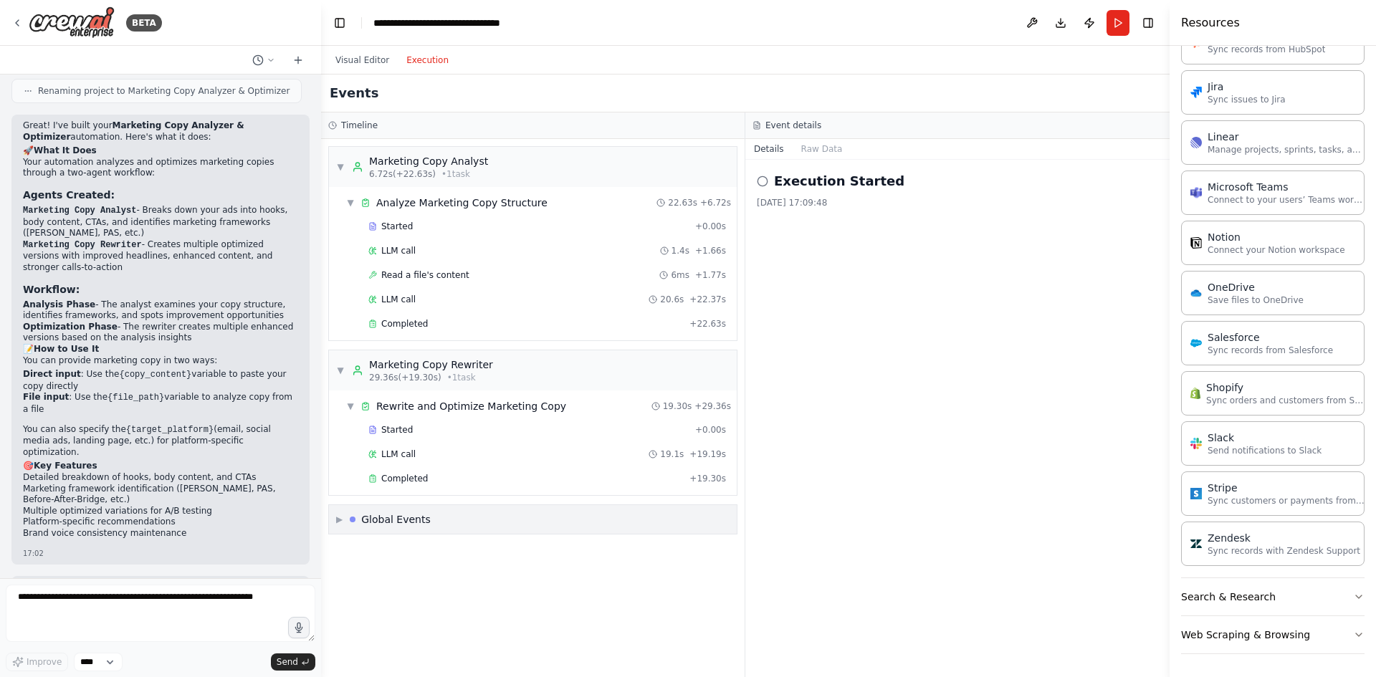
click at [423, 519] on div "Global Events" at bounding box center [396, 519] width 70 height 14
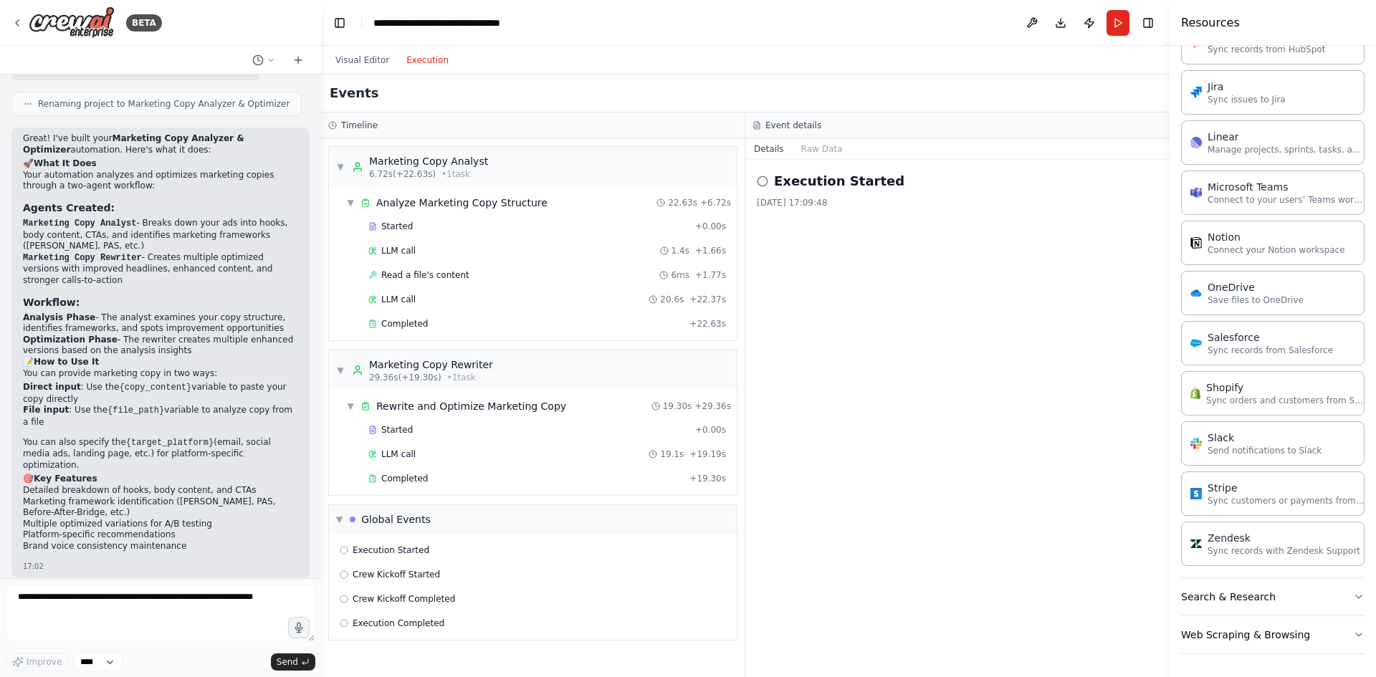
scroll to position [777, 0]
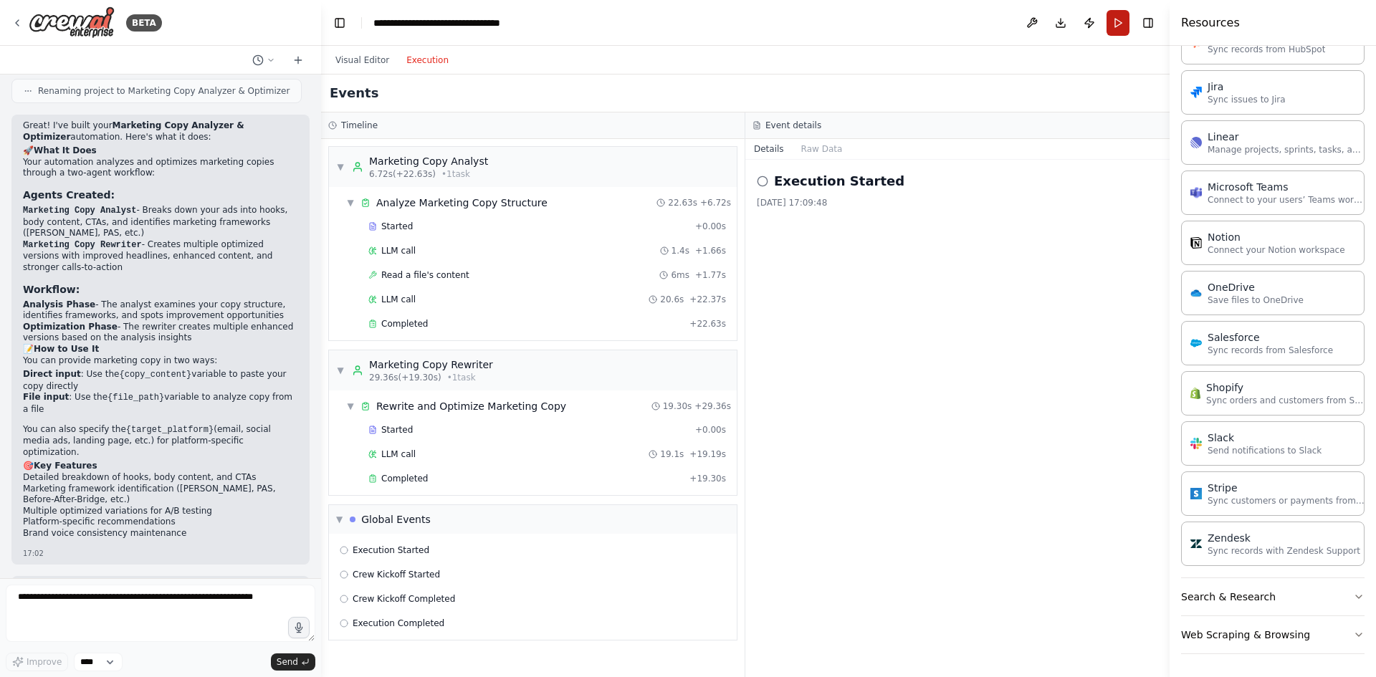
click at [1118, 27] on button "Run" at bounding box center [1117, 23] width 23 height 26
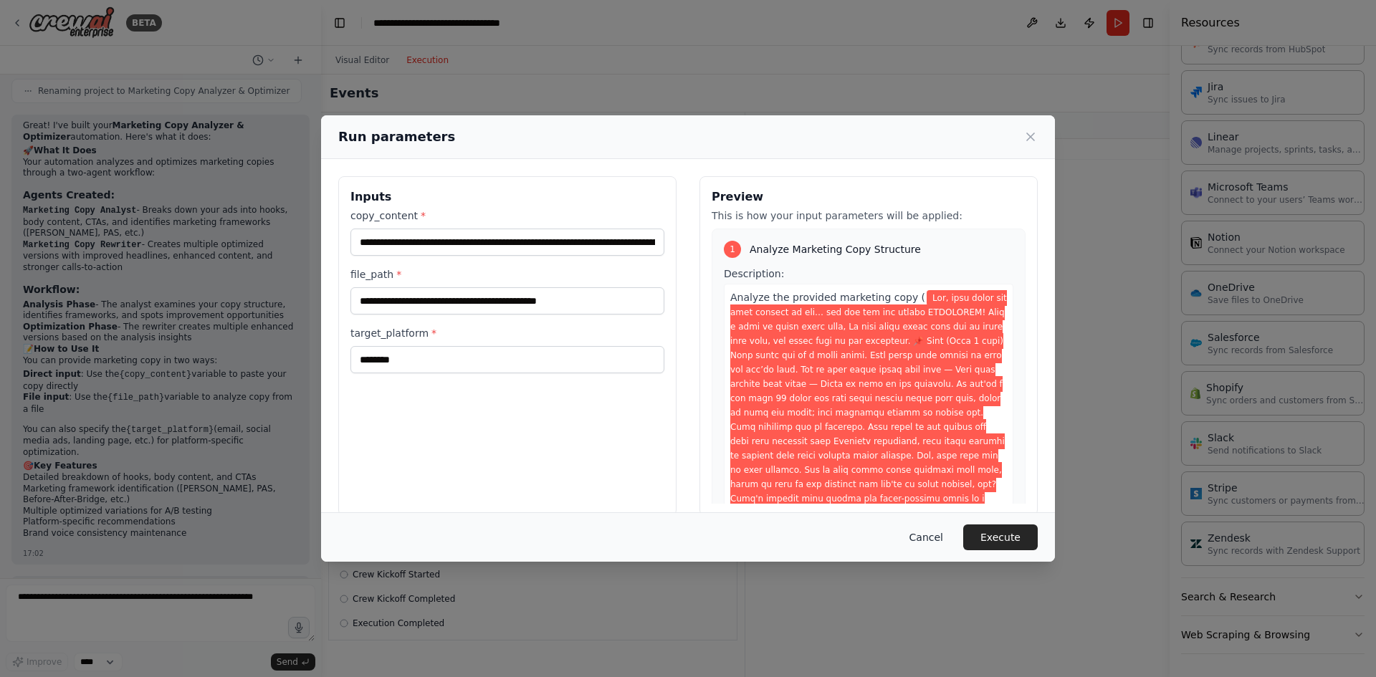
click at [934, 537] on button "Cancel" at bounding box center [926, 538] width 57 height 26
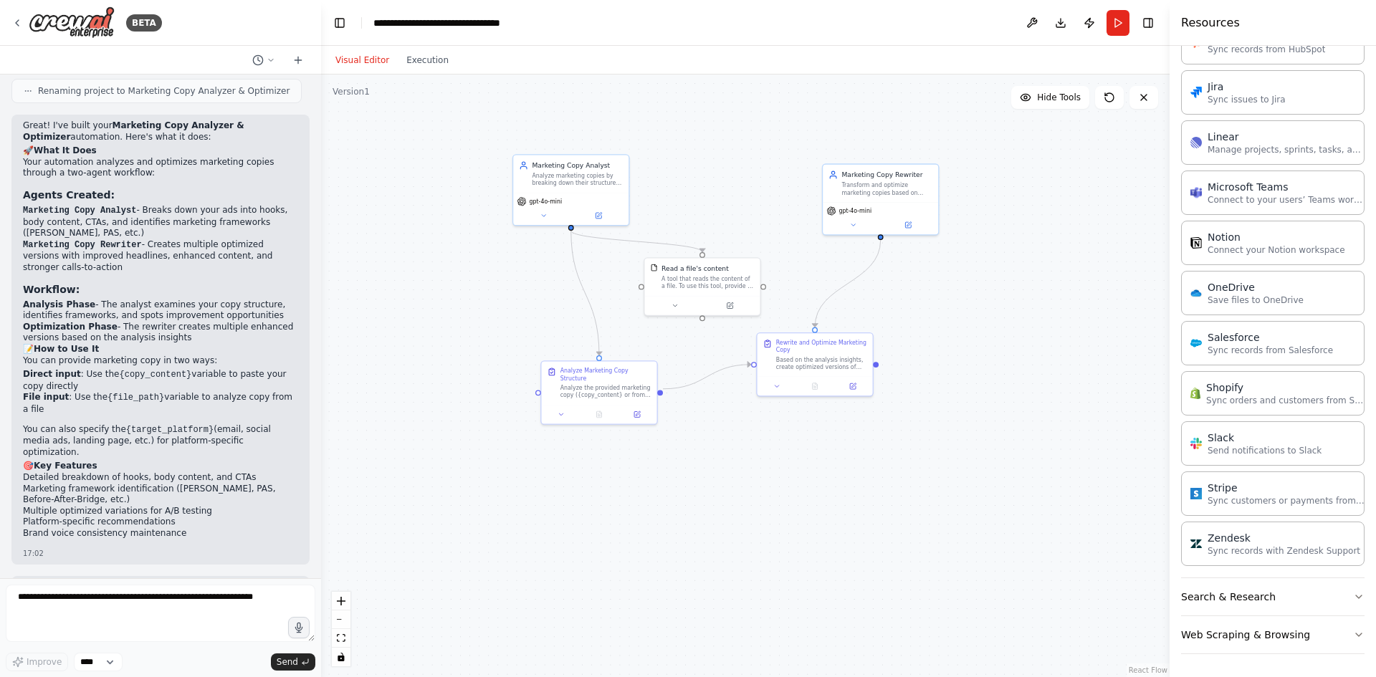
click at [353, 66] on button "Visual Editor" at bounding box center [362, 60] width 71 height 17
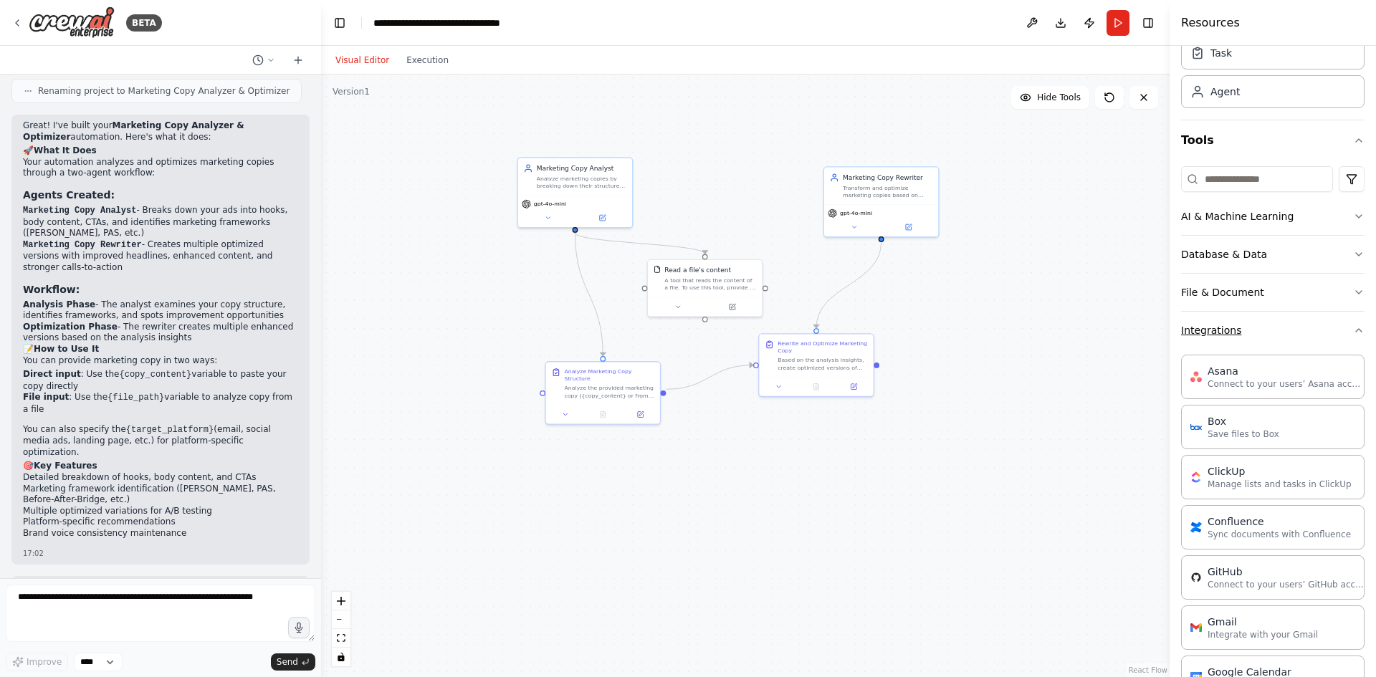
scroll to position [60, 0]
click at [1353, 327] on icon "button" at bounding box center [1358, 330] width 11 height 11
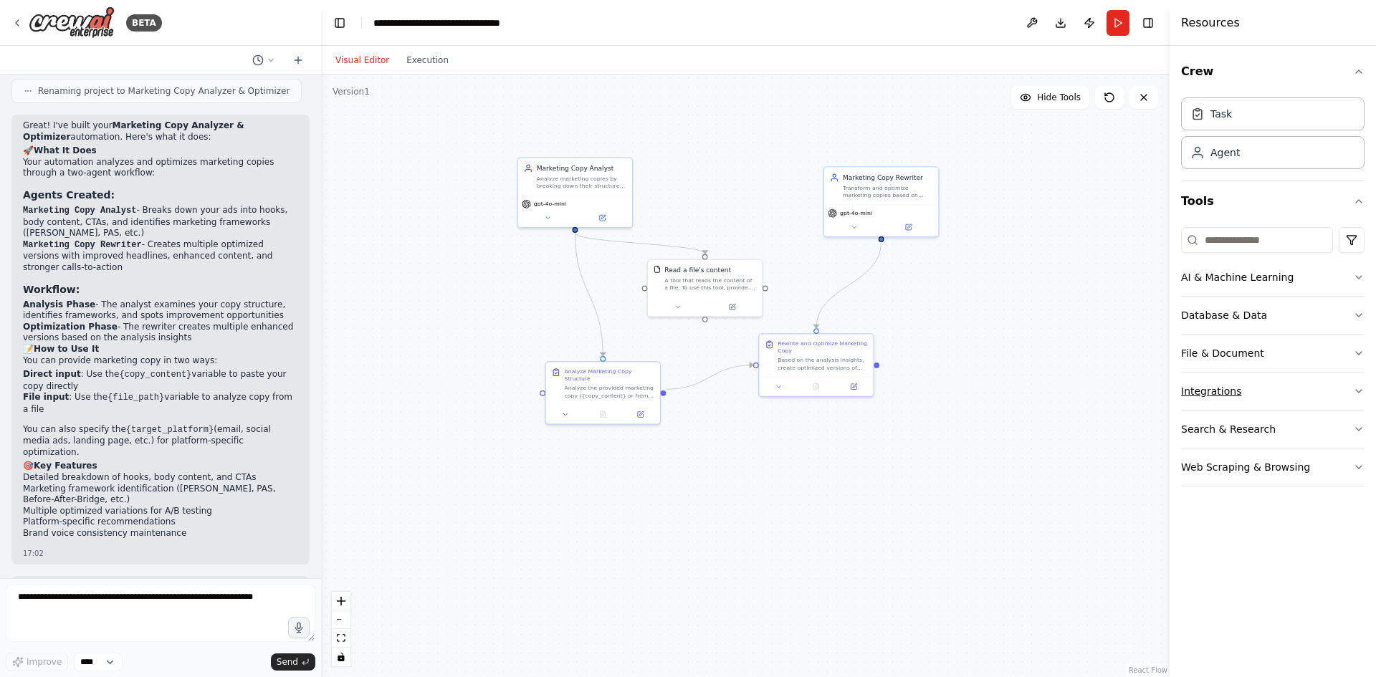
scroll to position [0, 0]
click at [1228, 158] on div "Agent" at bounding box center [1224, 152] width 29 height 14
click at [1229, 120] on div "Task" at bounding box center [1220, 113] width 21 height 14
click at [1253, 114] on div "Task" at bounding box center [1272, 113] width 183 height 33
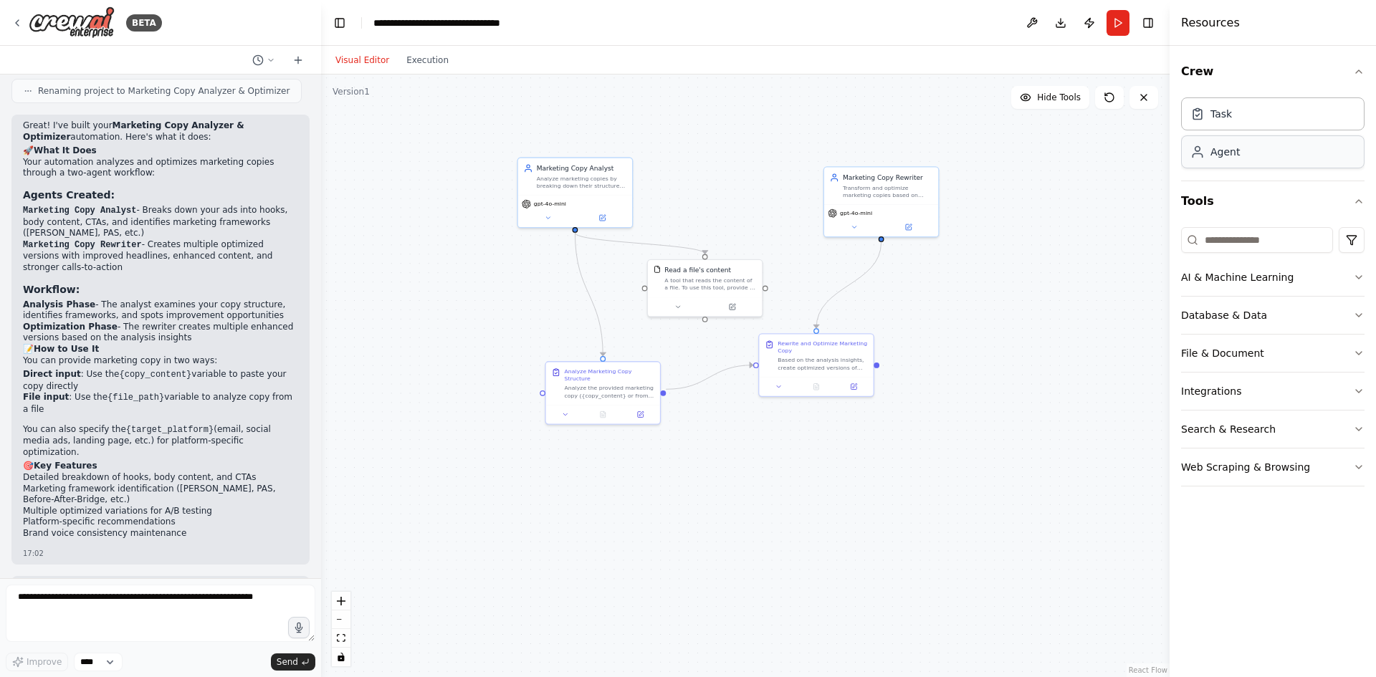
click at [1251, 150] on div "Agent" at bounding box center [1272, 151] width 183 height 33
